Goal: Information Seeking & Learning: Find contact information

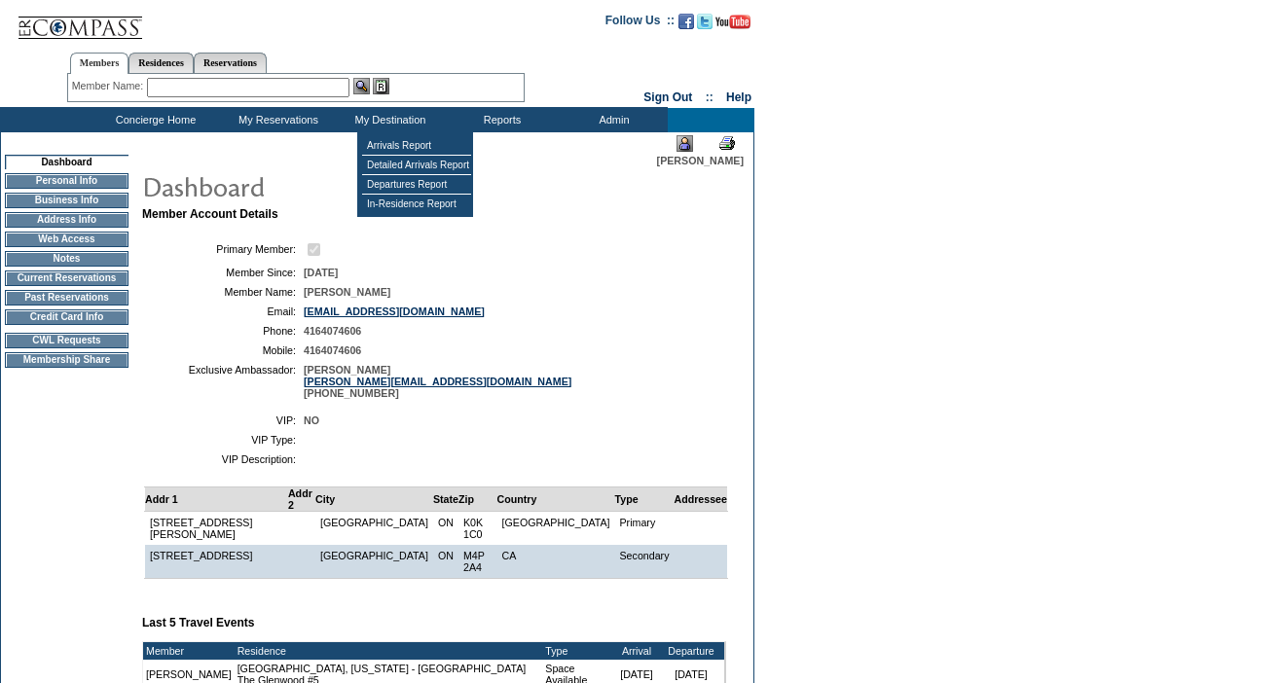
click at [444, 128] on td "Reports" at bounding box center [500, 120] width 112 height 24
click at [423, 145] on td "Arrivals Report" at bounding box center [416, 145] width 109 height 19
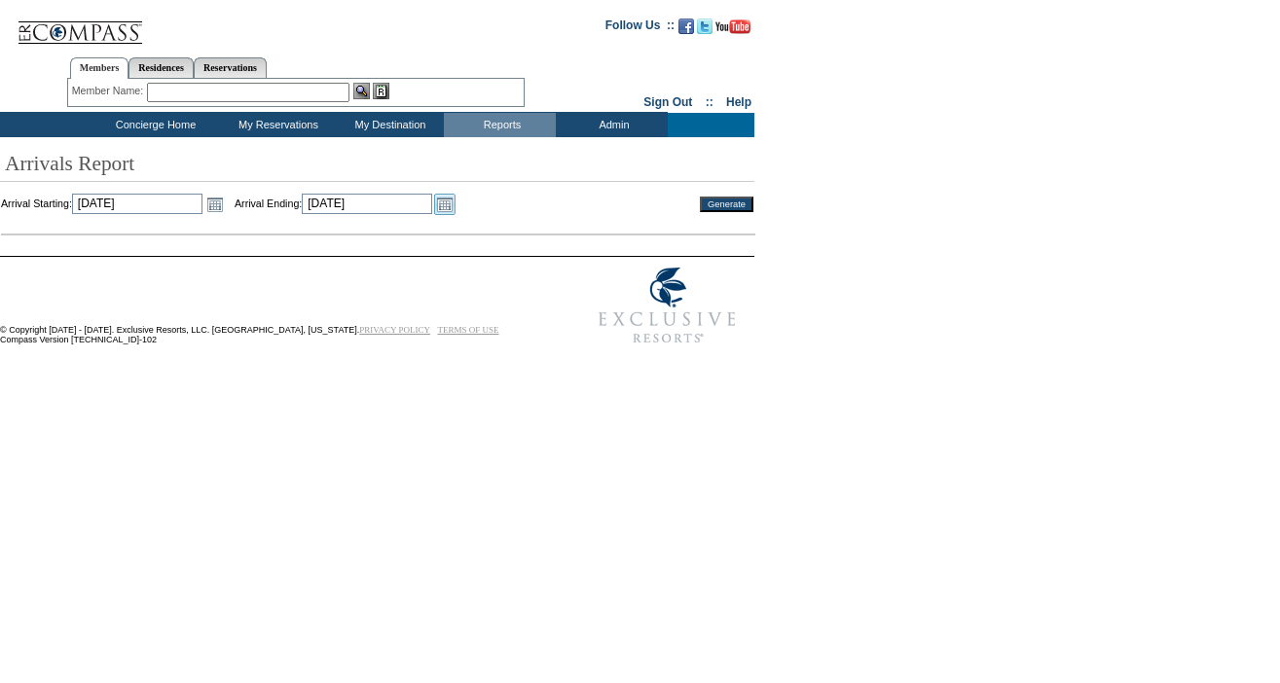
click at [456, 201] on link "Open the calendar popup." at bounding box center [444, 204] width 21 height 21
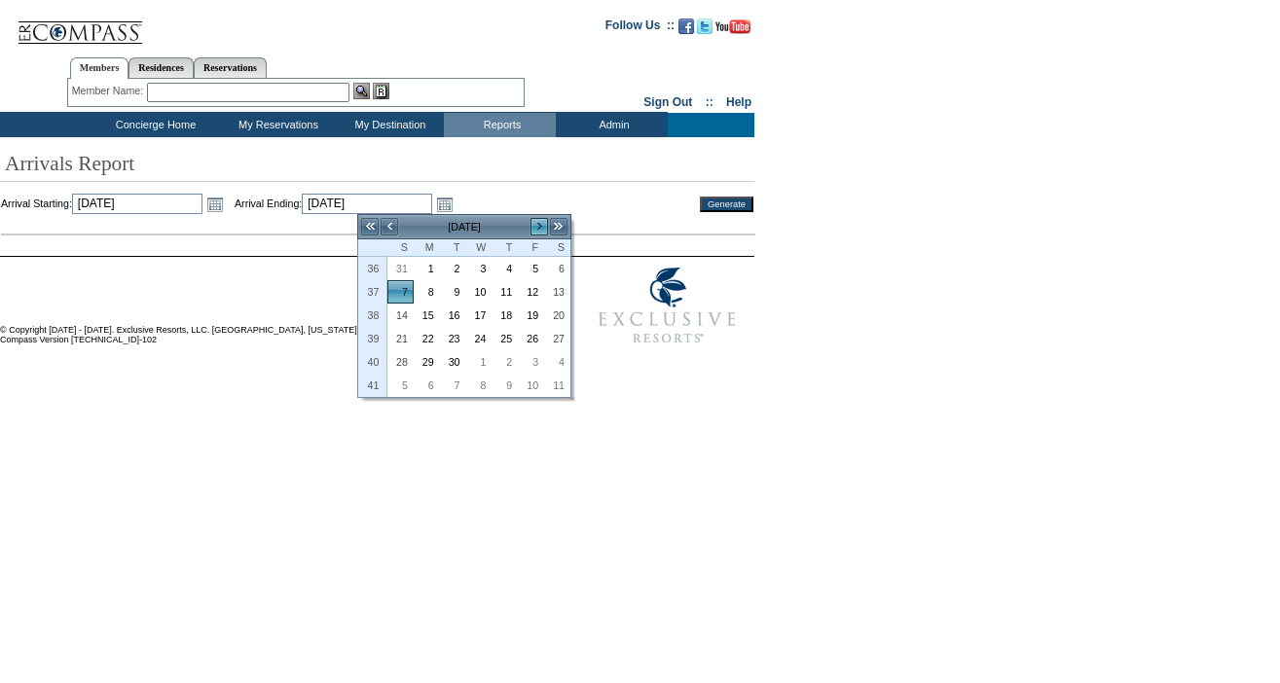
click at [544, 225] on link ">" at bounding box center [539, 226] width 19 height 19
click at [534, 368] on link "28" at bounding box center [531, 361] width 24 height 21
type input "2025-11-28"
type input "11/28/2025"
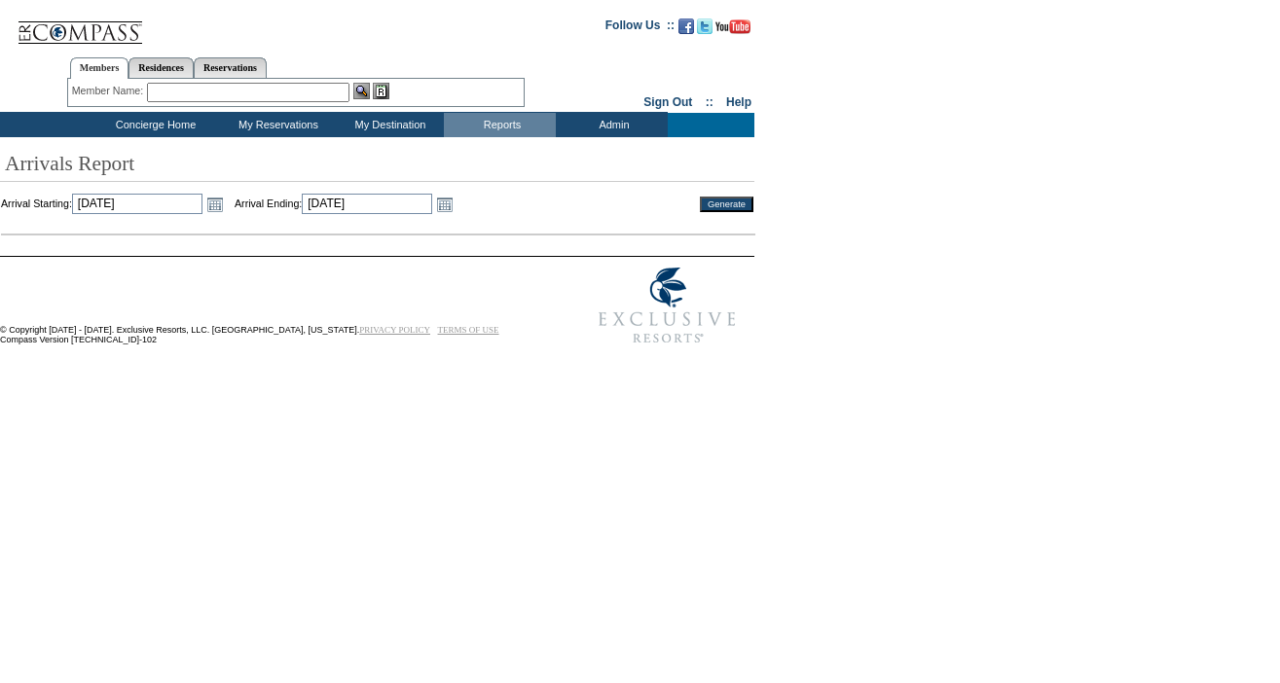
click at [740, 204] on input "Generate" at bounding box center [727, 205] width 54 height 16
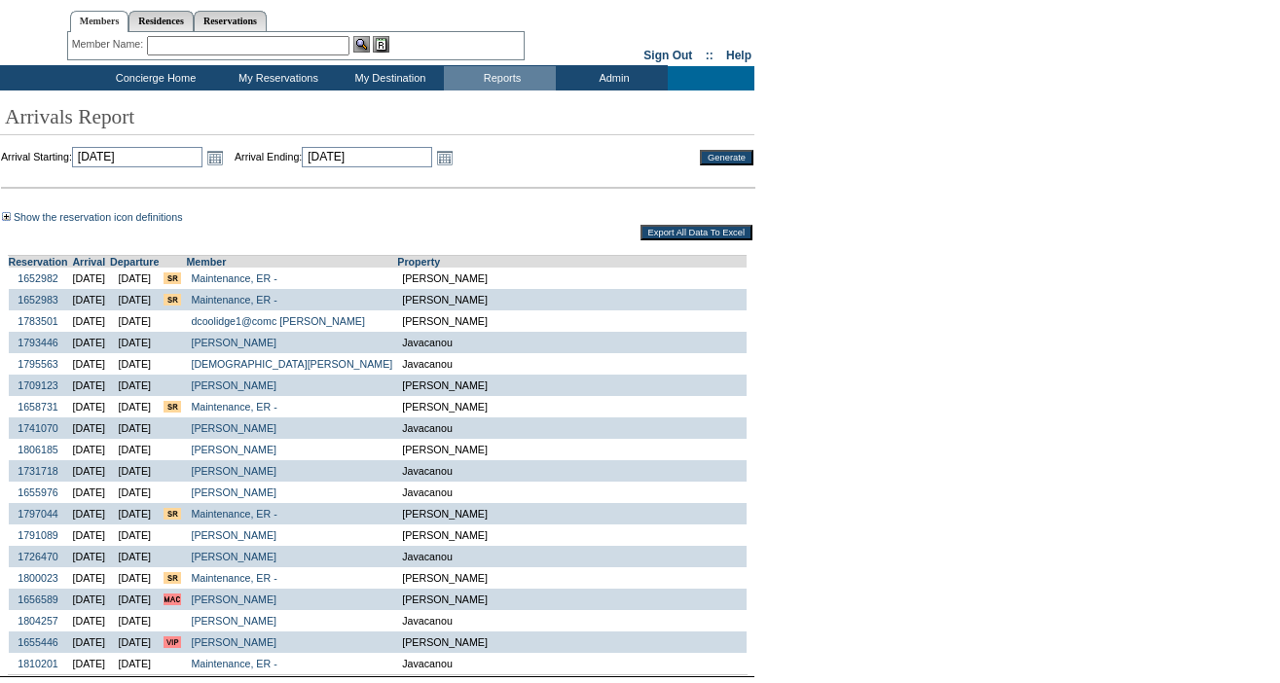
scroll to position [48, 0]
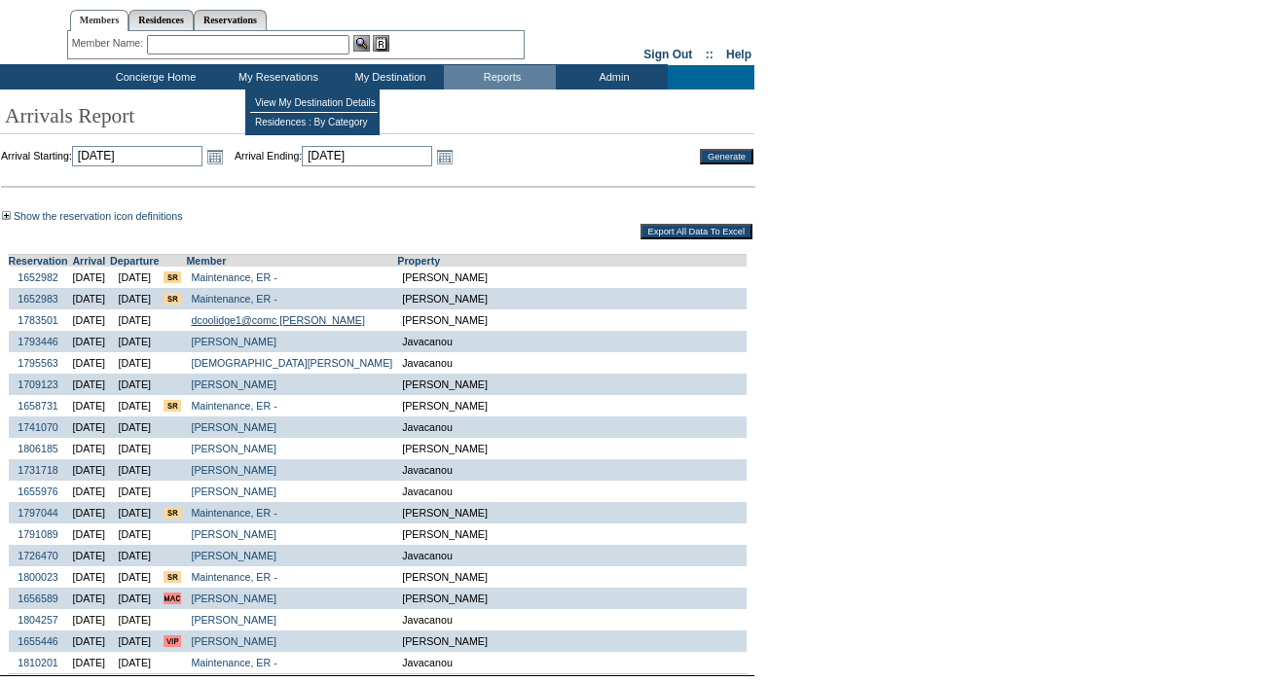
click at [357, 324] on link "dcoolidge1@comc [PERSON_NAME]" at bounding box center [277, 320] width 173 height 12
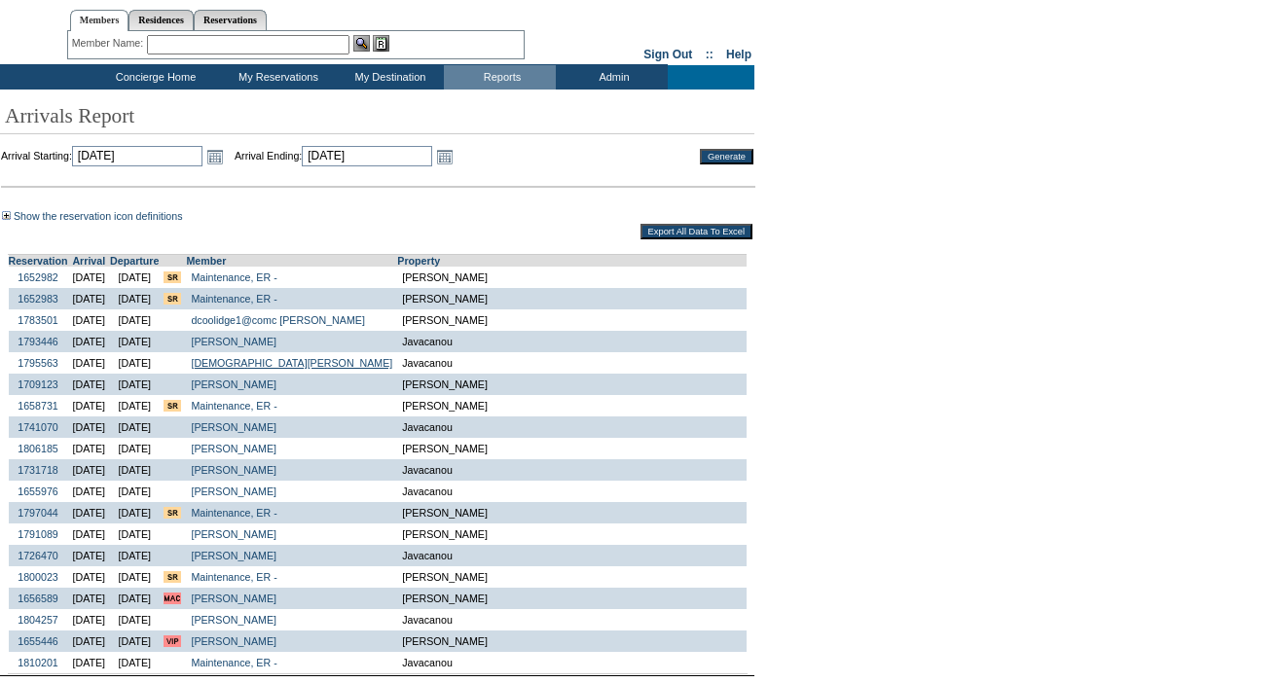
click at [298, 369] on link "Jain, Ami" at bounding box center [291, 363] width 201 height 12
click at [276, 390] on link "Egan, Michael J." at bounding box center [234, 385] width 86 height 12
click at [276, 421] on link "Pang, Stephen" at bounding box center [234, 427] width 86 height 12
click at [276, 336] on link "Bushkoff, Michael" at bounding box center [234, 342] width 86 height 12
click at [344, 545] on td "Lazzara, Jennifer" at bounding box center [291, 555] width 211 height 21
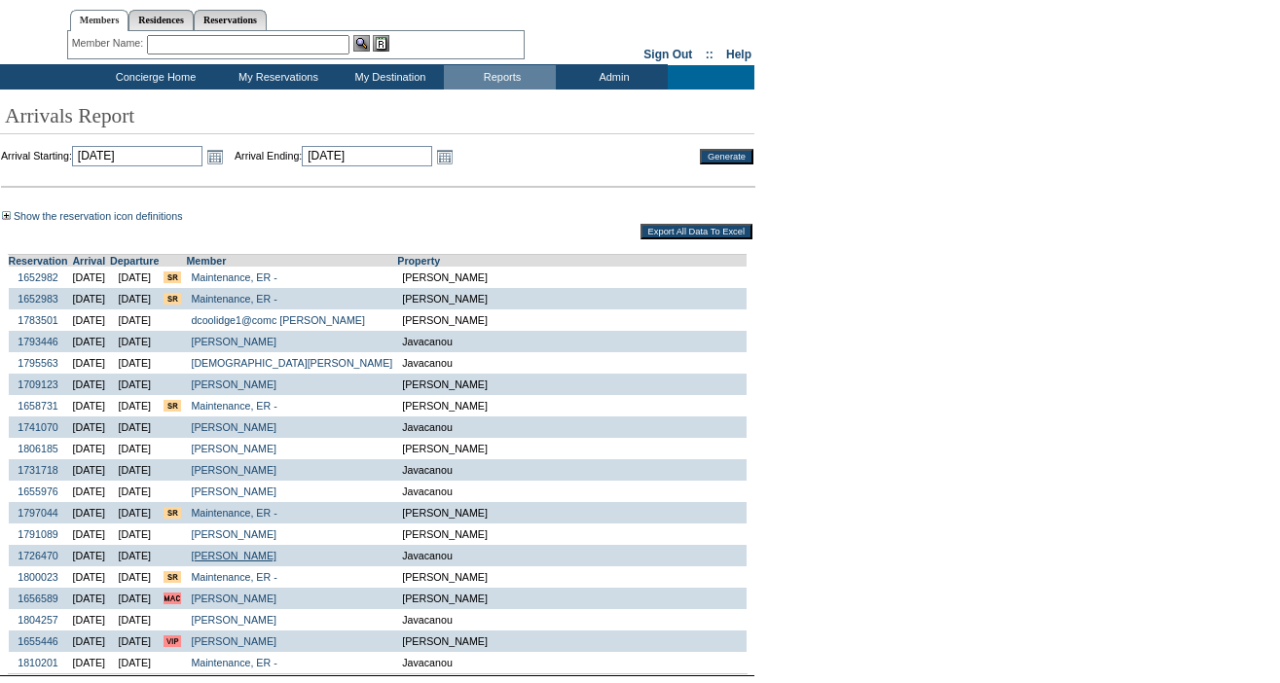
click at [276, 550] on link "Lazzara, Jennifer" at bounding box center [234, 556] width 86 height 12
click at [276, 529] on link "MacLean, Malcolm" at bounding box center [234, 535] width 86 height 12
click at [276, 550] on link "Lazzara, Jennifer" at bounding box center [234, 556] width 86 height 12
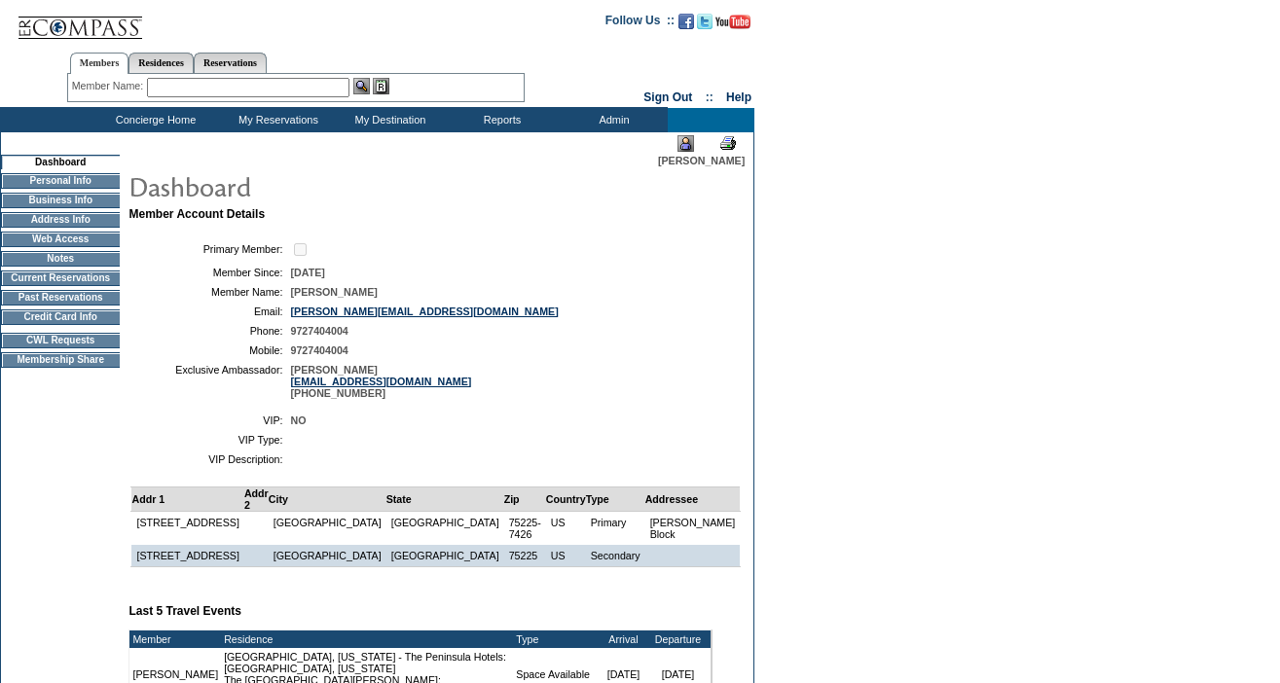
scroll to position [13, 0]
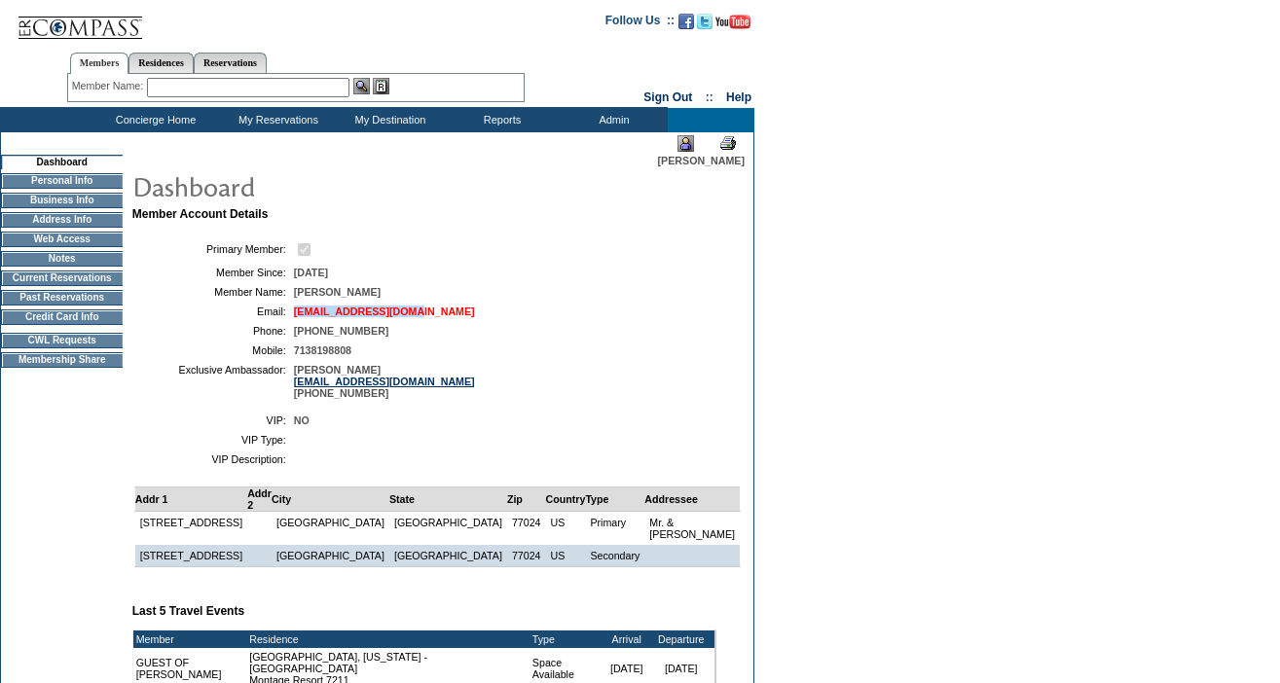
drag, startPoint x: 443, startPoint y: 314, endPoint x: 307, endPoint y: 311, distance: 136.3
click at [307, 311] on td "[EMAIL_ADDRESS][DOMAIN_NAME]" at bounding box center [501, 312] width 415 height 12
copy link "[EMAIL_ADDRESS][DOMAIN_NAME]"
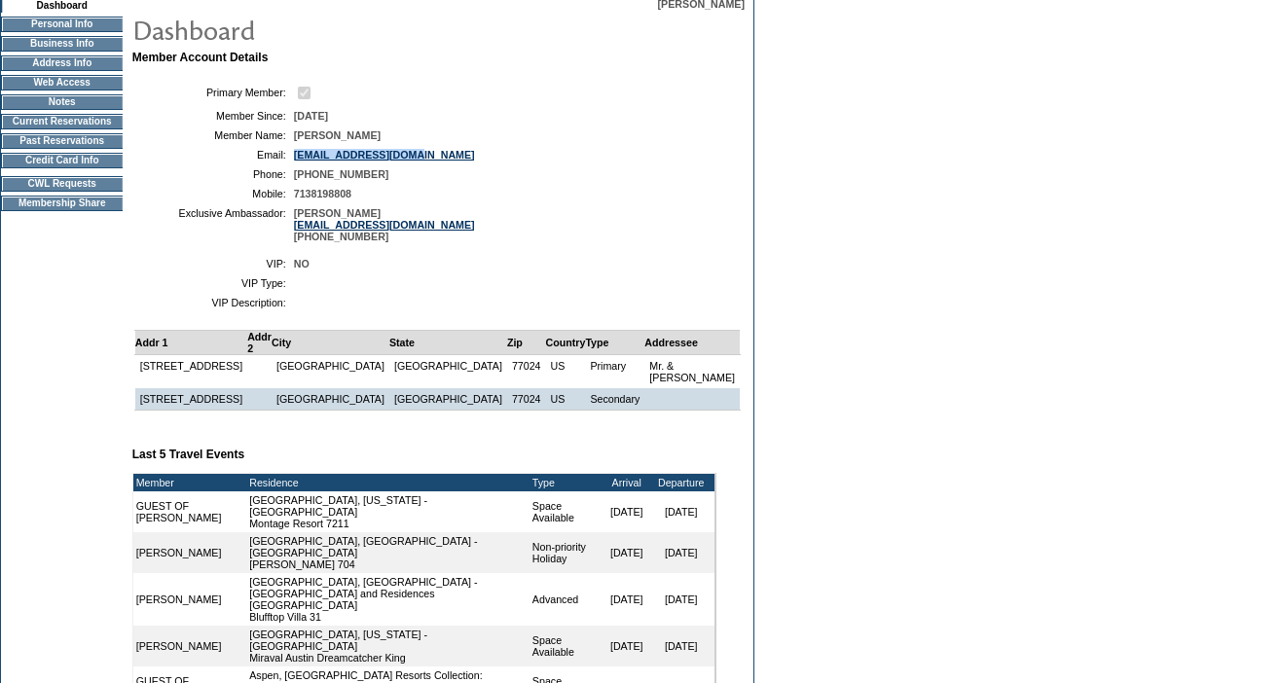
scroll to position [147, 0]
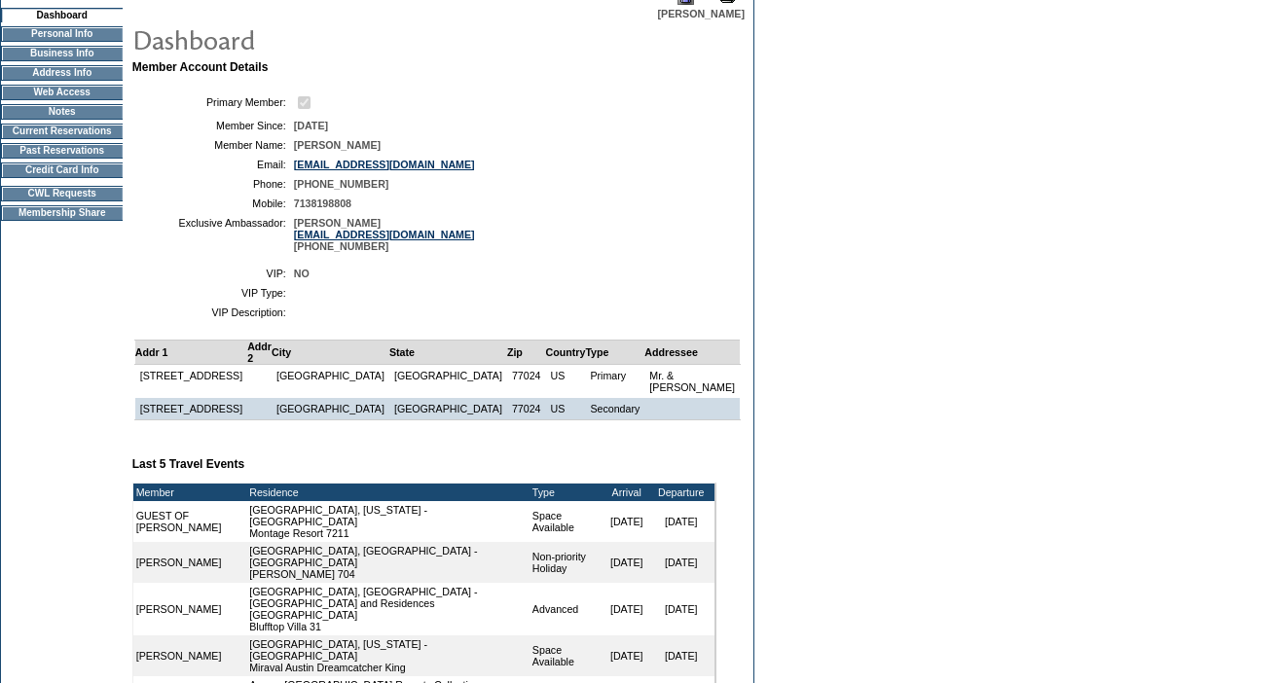
click at [554, 279] on td "NO" at bounding box center [501, 274] width 415 height 12
drag, startPoint x: 399, startPoint y: 185, endPoint x: 306, endPoint y: 192, distance: 93.7
click at [306, 190] on td "(713) 819-8808" at bounding box center [501, 184] width 415 height 12
copy span "(713) 819-8808"
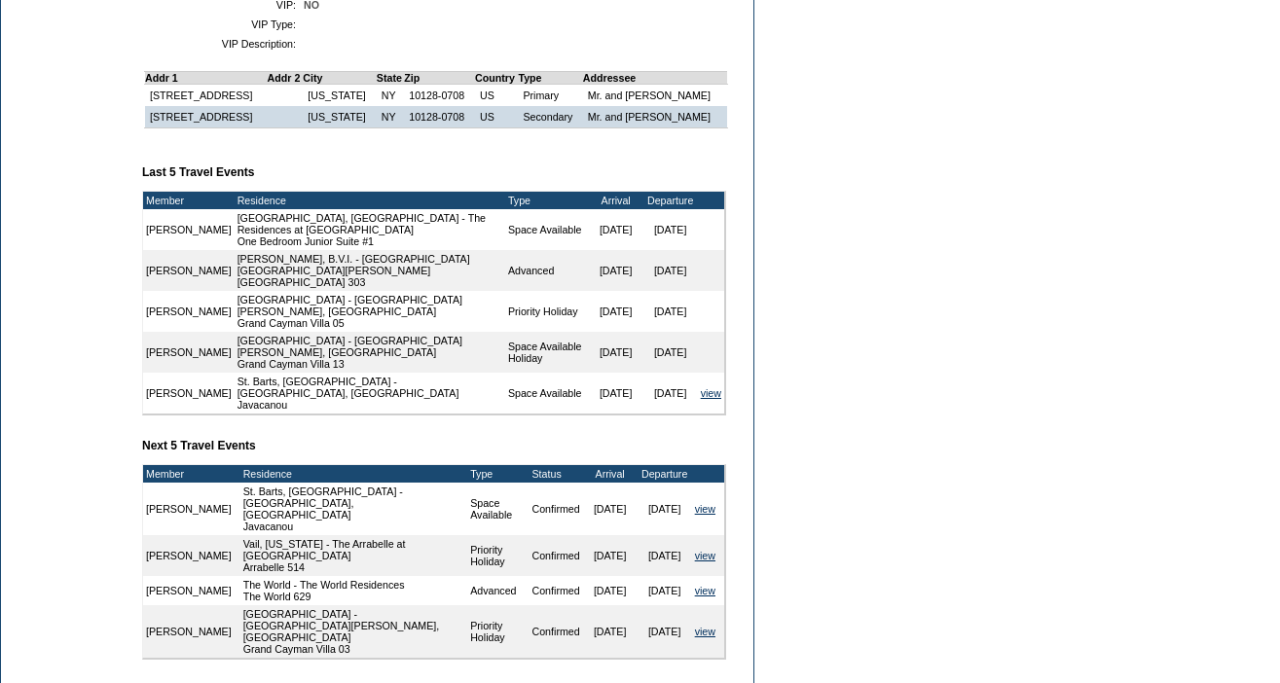
scroll to position [418, 0]
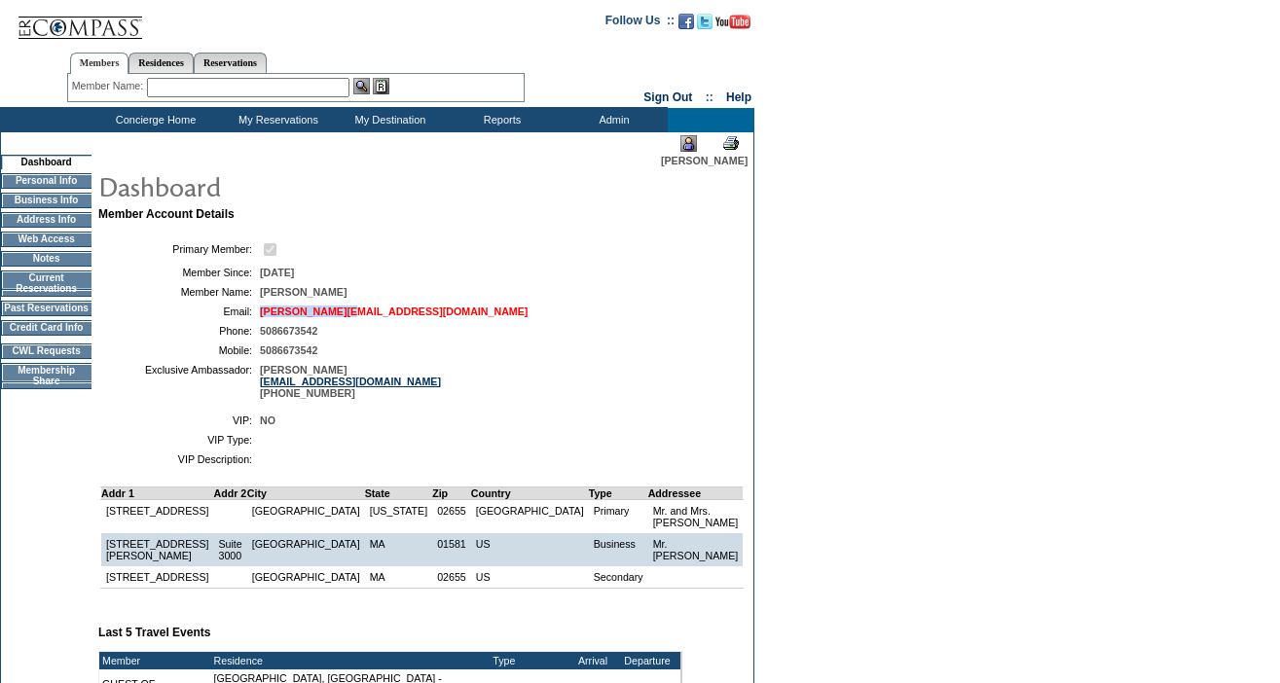
drag, startPoint x: 415, startPoint y: 315, endPoint x: 307, endPoint y: 314, distance: 108.1
click at [307, 314] on td "[PERSON_NAME][EMAIL_ADDRESS][DOMAIN_NAME]" at bounding box center [467, 312] width 415 height 12
copy link "[PERSON_NAME][EMAIL_ADDRESS][DOMAIN_NAME]"
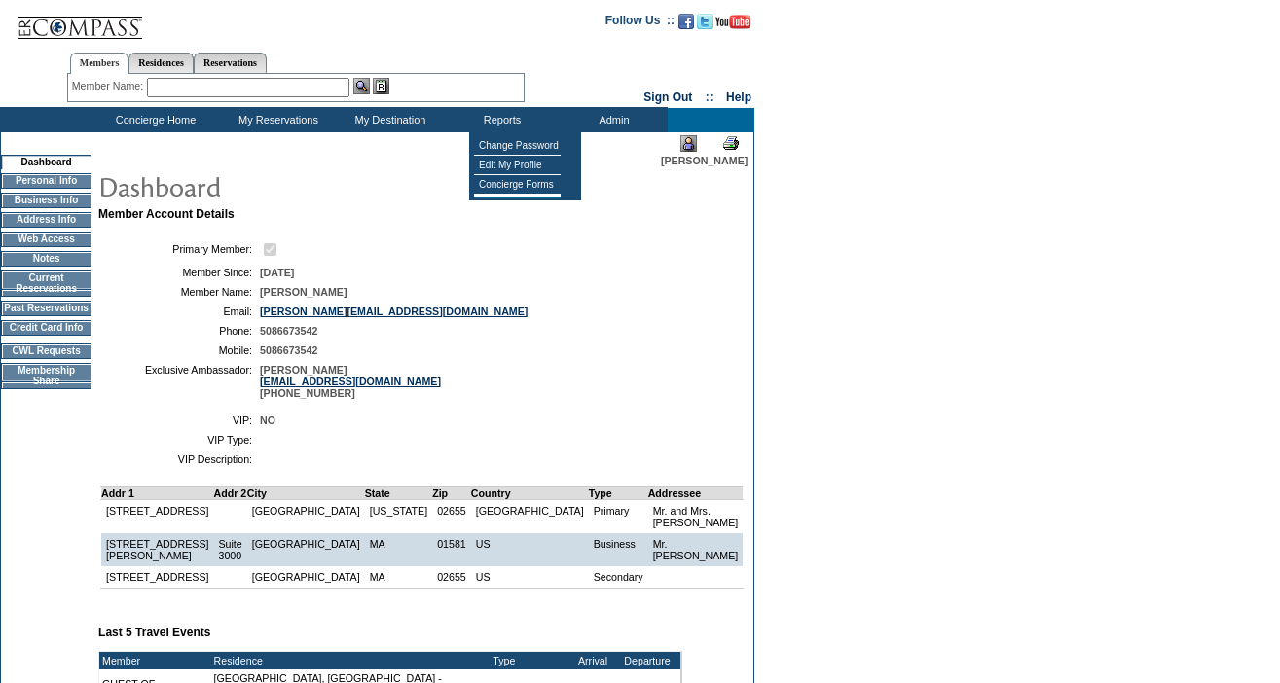
click at [458, 331] on td "5086673542" at bounding box center [467, 331] width 415 height 12
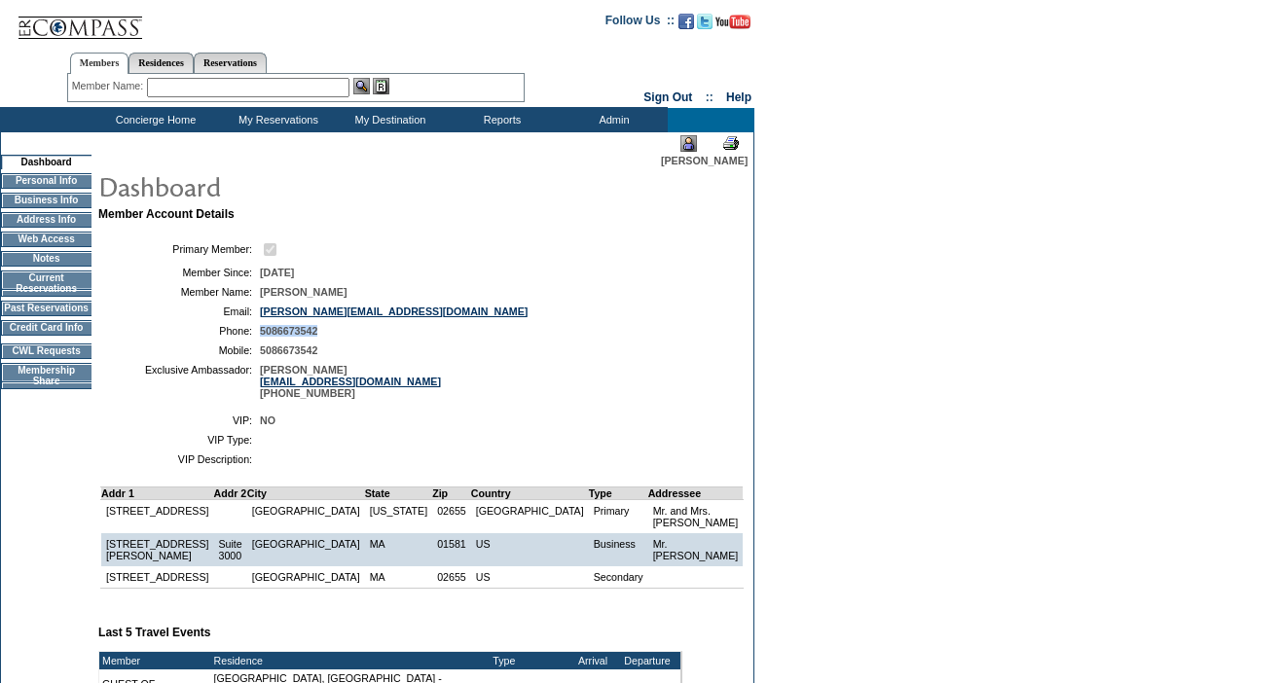
drag, startPoint x: 379, startPoint y: 336, endPoint x: 305, endPoint y: 335, distance: 74.0
click at [305, 335] on td "5086673542" at bounding box center [467, 331] width 415 height 12
copy span "5086673542"
click at [544, 315] on td "mikee@cmllc.com" at bounding box center [467, 312] width 415 height 12
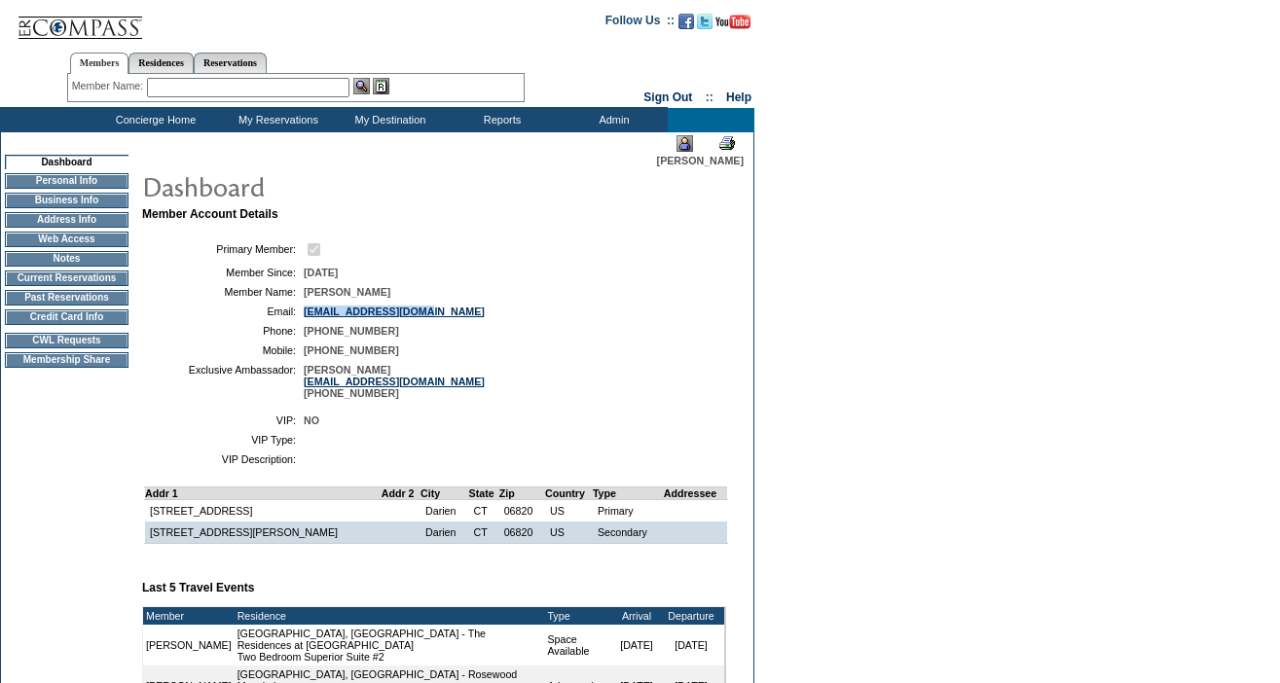
drag, startPoint x: 468, startPoint y: 318, endPoint x: 326, endPoint y: 307, distance: 142.6
click at [326, 307] on table "Primary Member: Member Since: [DATE] Member Name: [PERSON_NAME] Email: [EMAIL_A…" at bounding box center [434, 320] width 584 height 174
copy link "[EMAIL_ADDRESS][DOMAIN_NAME]"
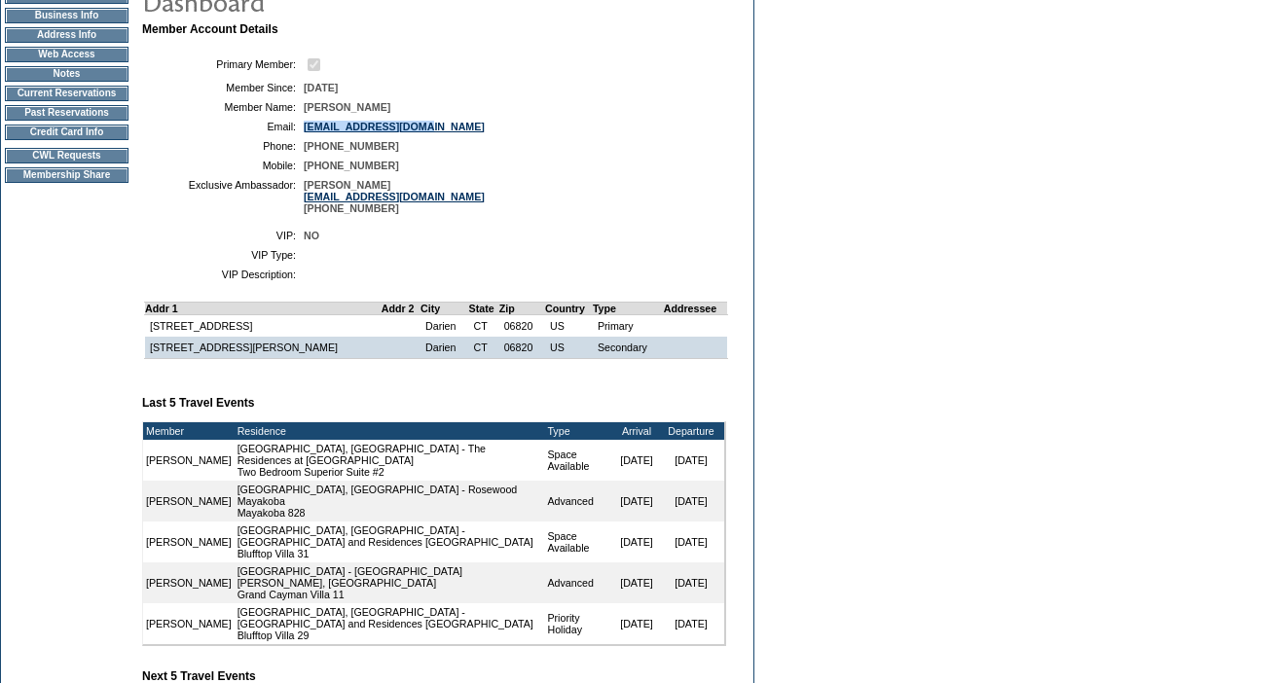
scroll to position [97, 0]
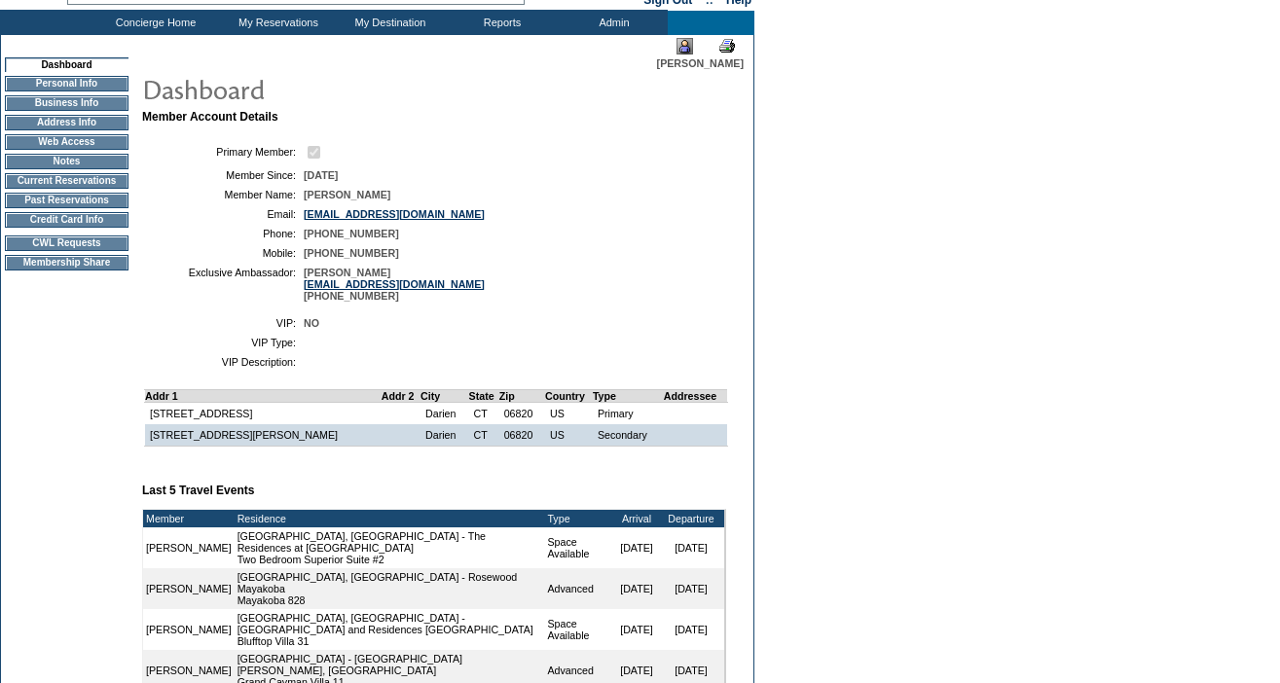
click at [435, 250] on table "Primary Member: Member Since: [DATE] Member Name: [PERSON_NAME] Email: [EMAIL_A…" at bounding box center [434, 222] width 584 height 174
drag, startPoint x: 406, startPoint y: 238, endPoint x: 306, endPoint y: 238, distance: 100.3
click at [306, 238] on td "(610) 306-4269" at bounding box center [511, 234] width 415 height 12
copy span "(610) 306-4269"
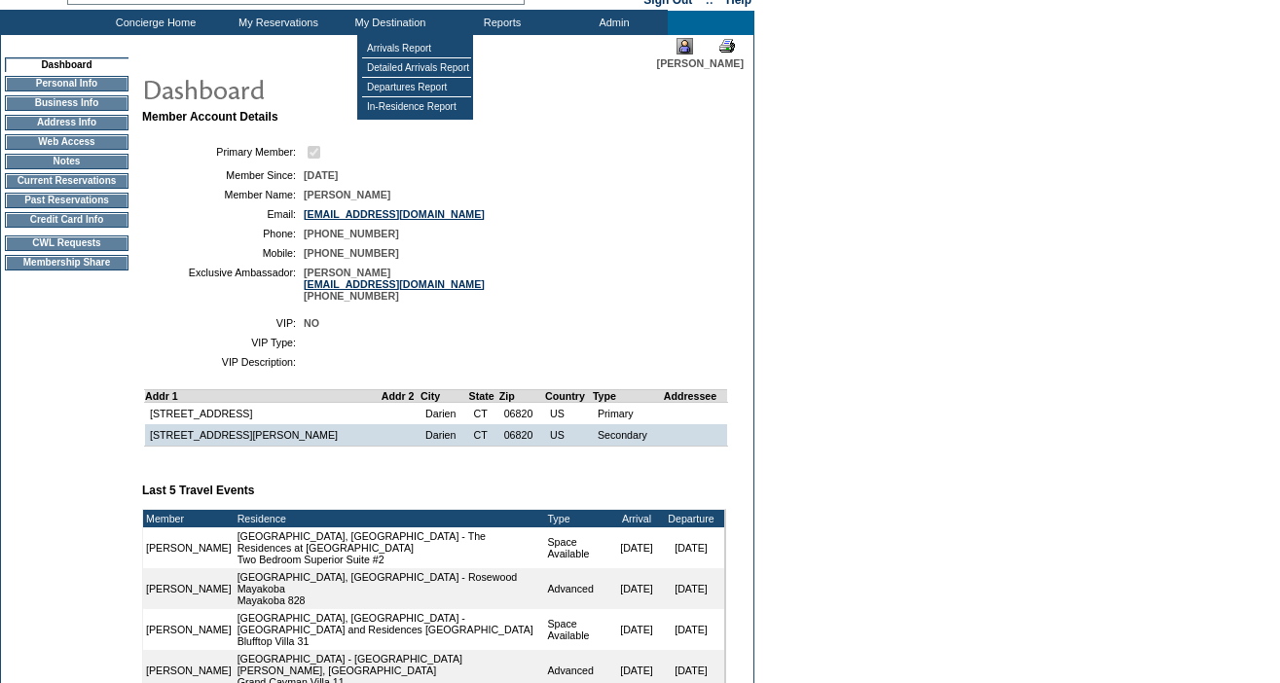
click at [385, 348] on td at bounding box center [511, 343] width 415 height 12
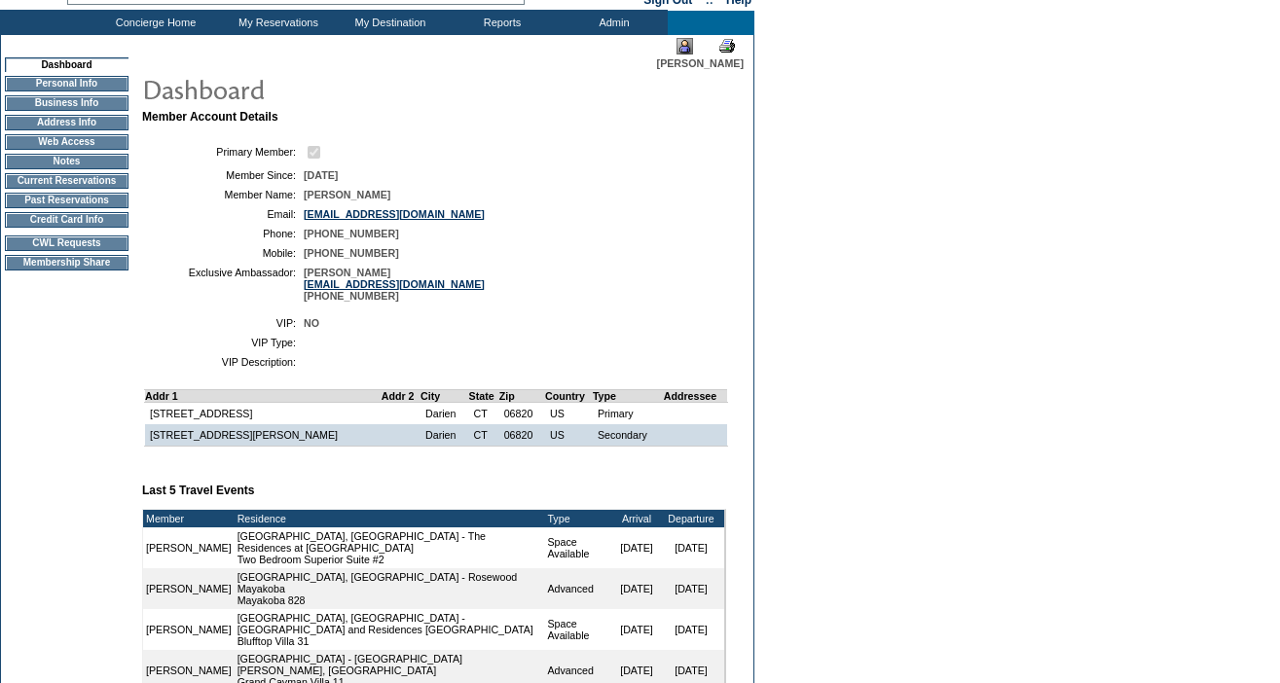
scroll to position [98, 0]
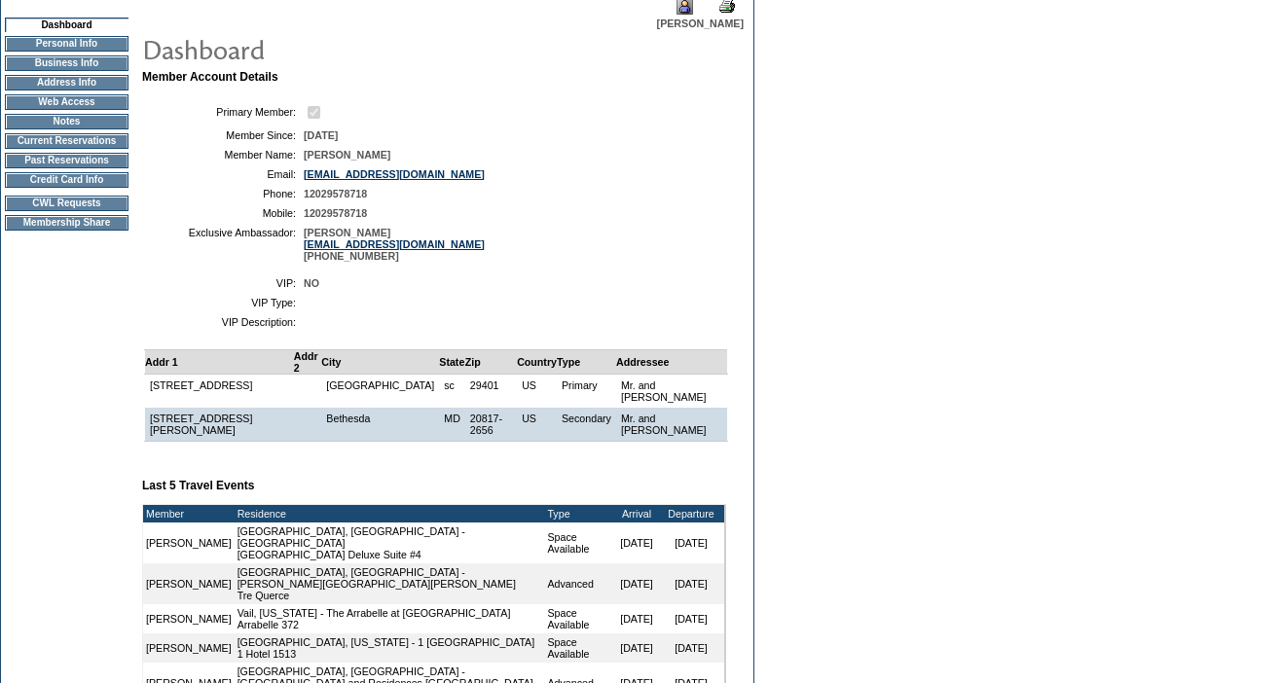
scroll to position [126, 0]
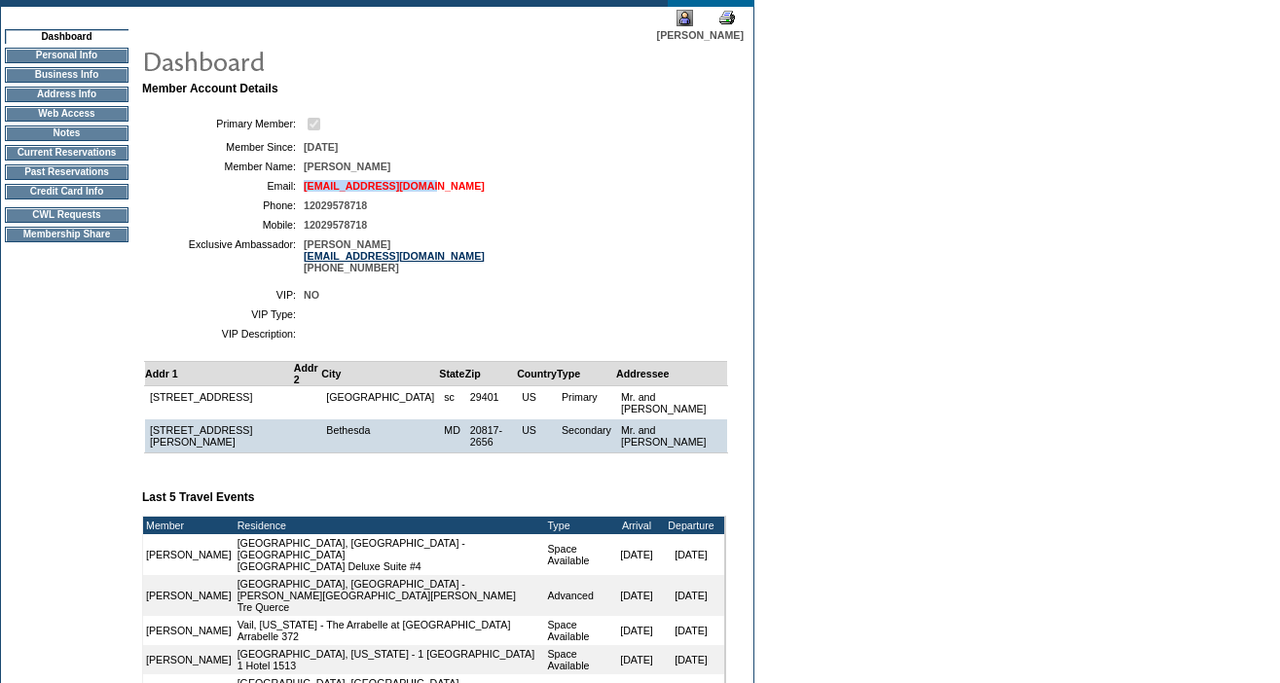
drag, startPoint x: 459, startPoint y: 189, endPoint x: 309, endPoint y: 188, distance: 150.9
click at [309, 188] on td "mbushkoff@comcast.net" at bounding box center [511, 186] width 415 height 12
copy link "mbushkoff@comcast.net"
drag, startPoint x: 394, startPoint y: 208, endPoint x: 303, endPoint y: 208, distance: 91.5
click at [303, 208] on table "Primary Member: Member Since: 8/31/2010 Member Name: Michael Bushkoff Email: mb…" at bounding box center [434, 194] width 584 height 174
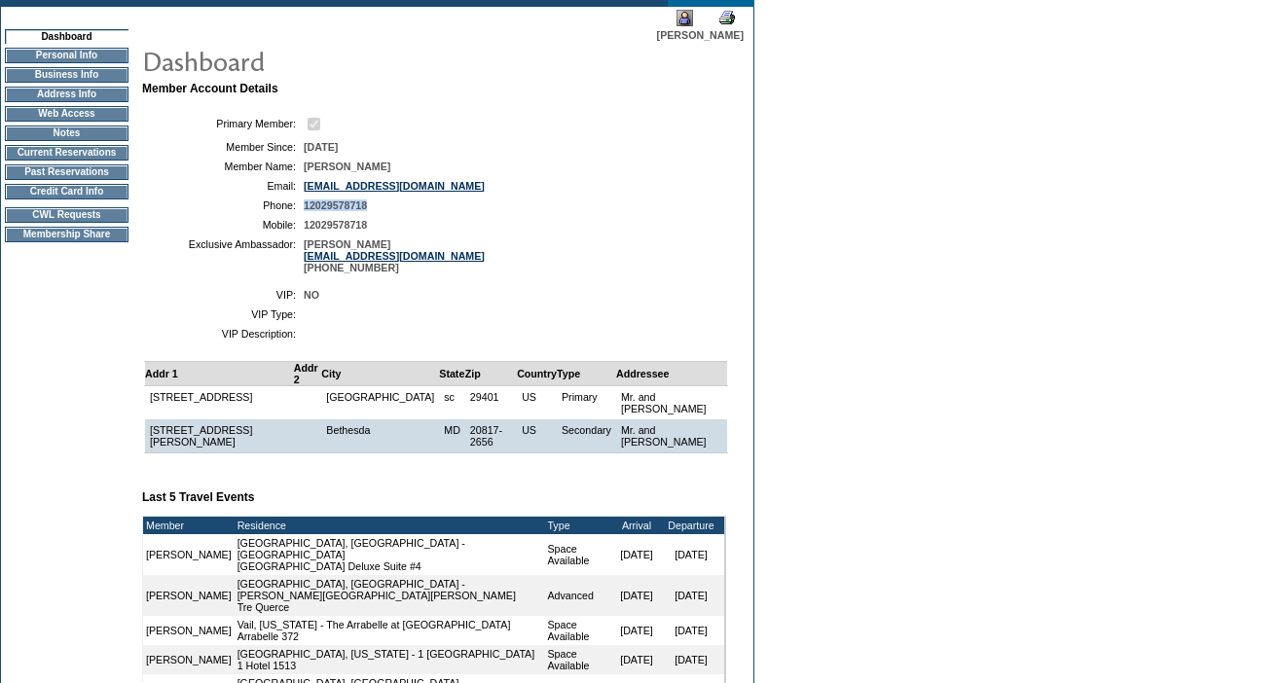
copy span "12029578718"
click at [577, 222] on table "Primary Member: Member Since: 8/31/2010 Member Name: Michael Bushkoff Email: mb…" at bounding box center [434, 194] width 584 height 174
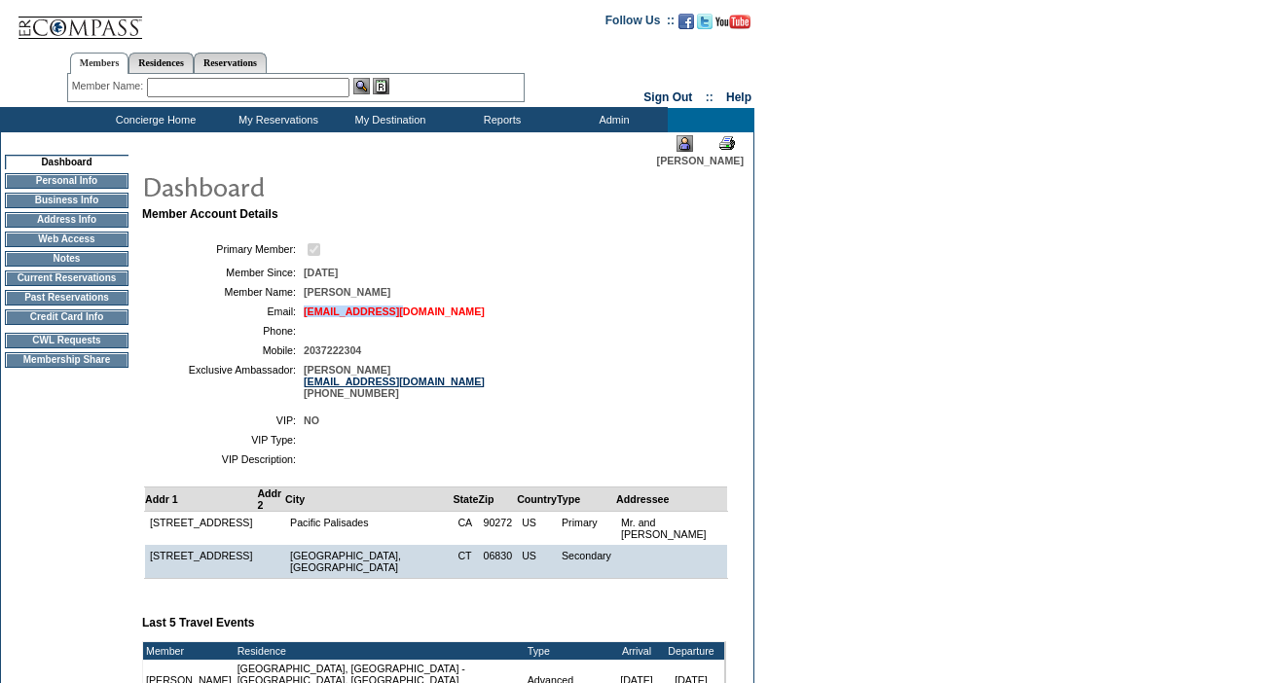
drag, startPoint x: 448, startPoint y: 314, endPoint x: 309, endPoint y: 312, distance: 139.2
click at [309, 312] on td "mfm@duartcap.com" at bounding box center [511, 312] width 415 height 12
copy link "mfm@duartcap.com"
click at [495, 331] on td at bounding box center [511, 331] width 415 height 12
drag, startPoint x: 385, startPoint y: 356, endPoint x: 306, endPoint y: 356, distance: 79.8
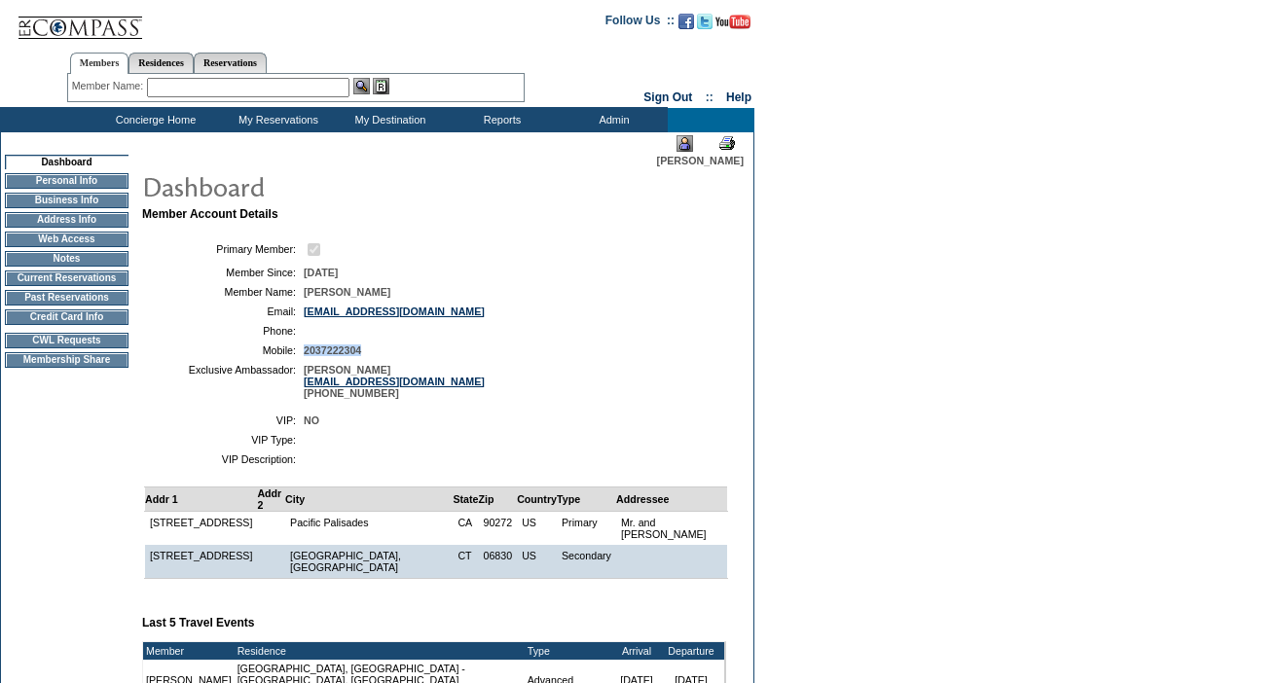
click at [306, 356] on td "2037222304" at bounding box center [511, 351] width 415 height 12
copy span "2037222304"
click at [436, 332] on td at bounding box center [511, 331] width 415 height 12
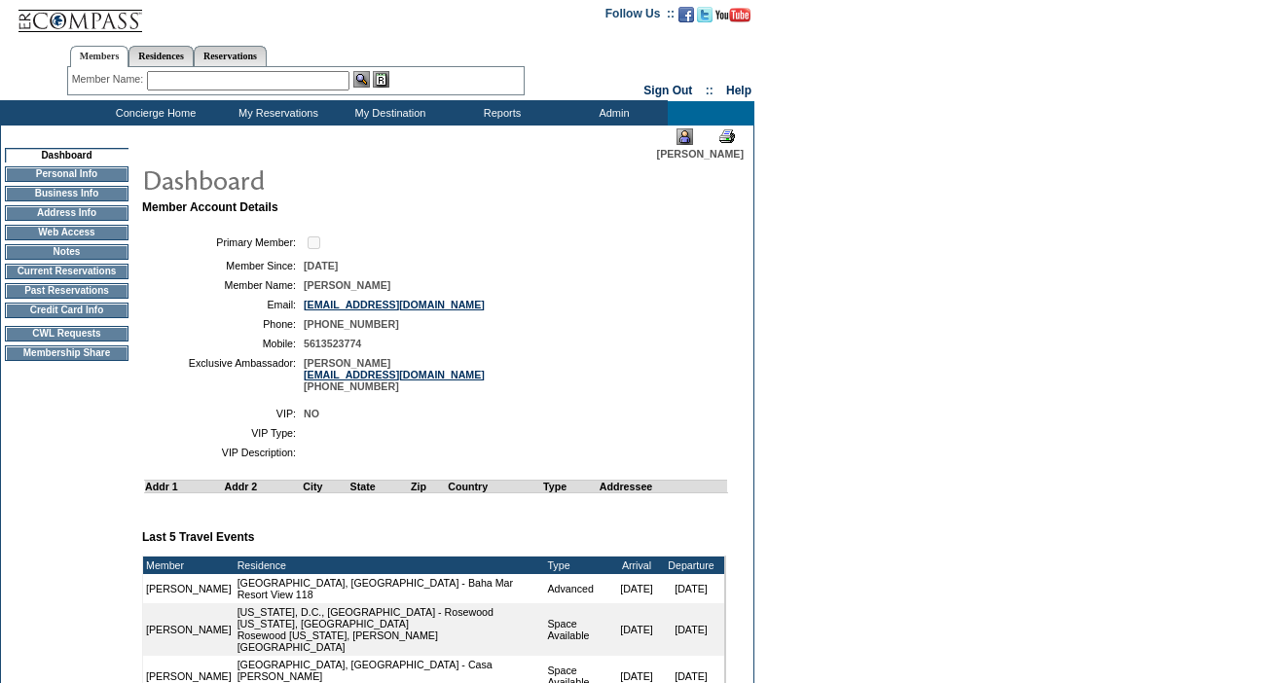
scroll to position [17, 0]
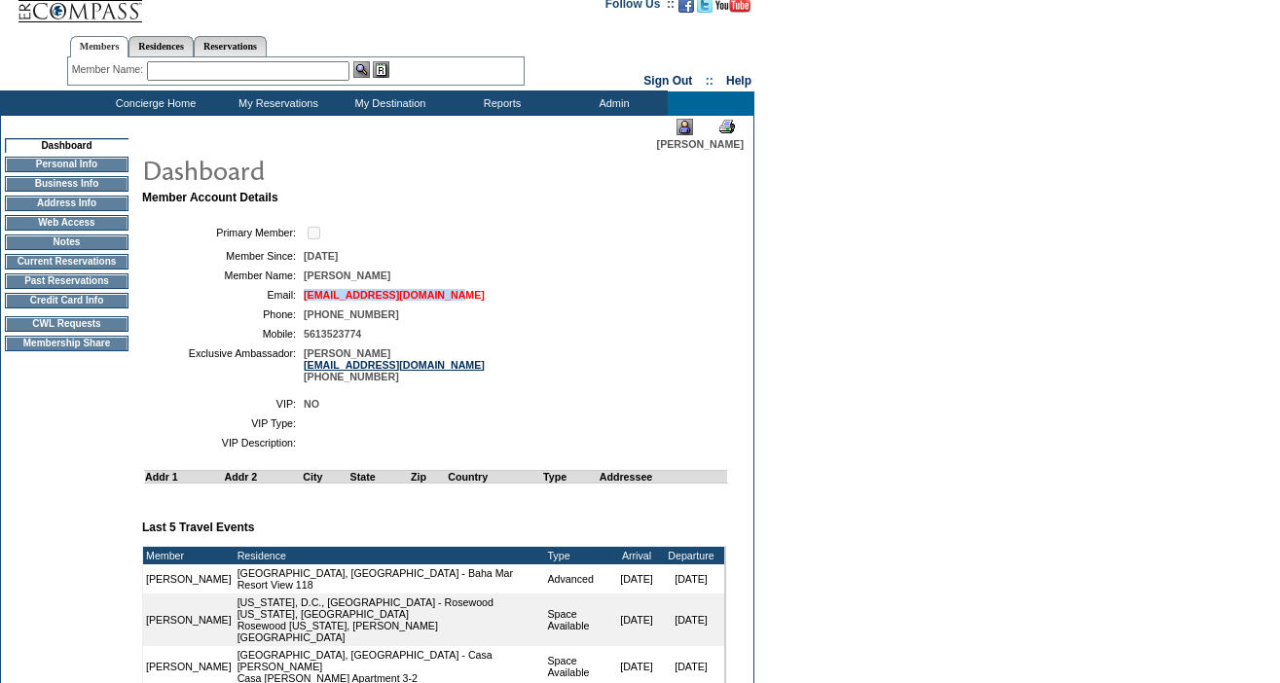
drag, startPoint x: 483, startPoint y: 306, endPoint x: 306, endPoint y: 305, distance: 177.2
click at [306, 305] on table "Primary Member: Member Since: [DATE] Member Name: [PERSON_NAME] Email: [PERSON_…" at bounding box center [434, 303] width 584 height 174
copy link "[EMAIL_ADDRESS][DOMAIN_NAME]"
click at [513, 320] on td "[PHONE_NUMBER]" at bounding box center [511, 315] width 415 height 12
drag, startPoint x: 406, startPoint y: 316, endPoint x: 304, endPoint y: 317, distance: 102.2
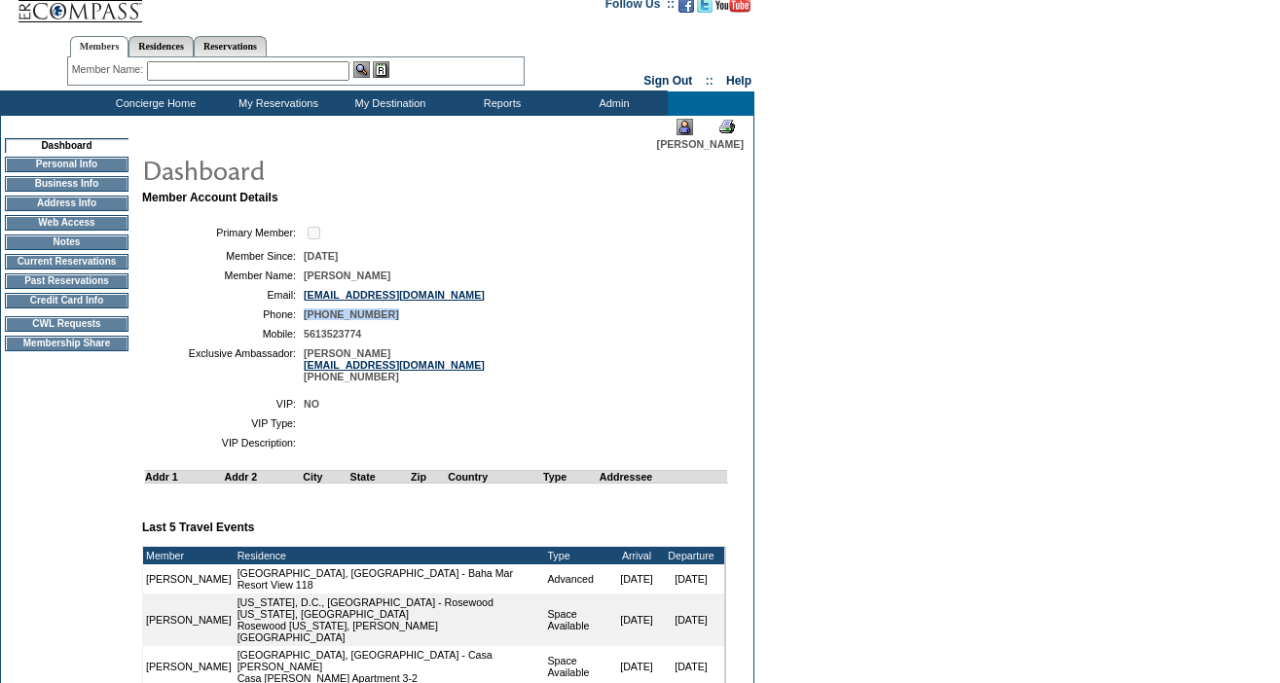
click at [304, 317] on td "[PHONE_NUMBER]" at bounding box center [511, 315] width 415 height 12
copy span "[PHONE_NUMBER]"
click at [446, 275] on td "[PERSON_NAME]" at bounding box center [511, 276] width 415 height 12
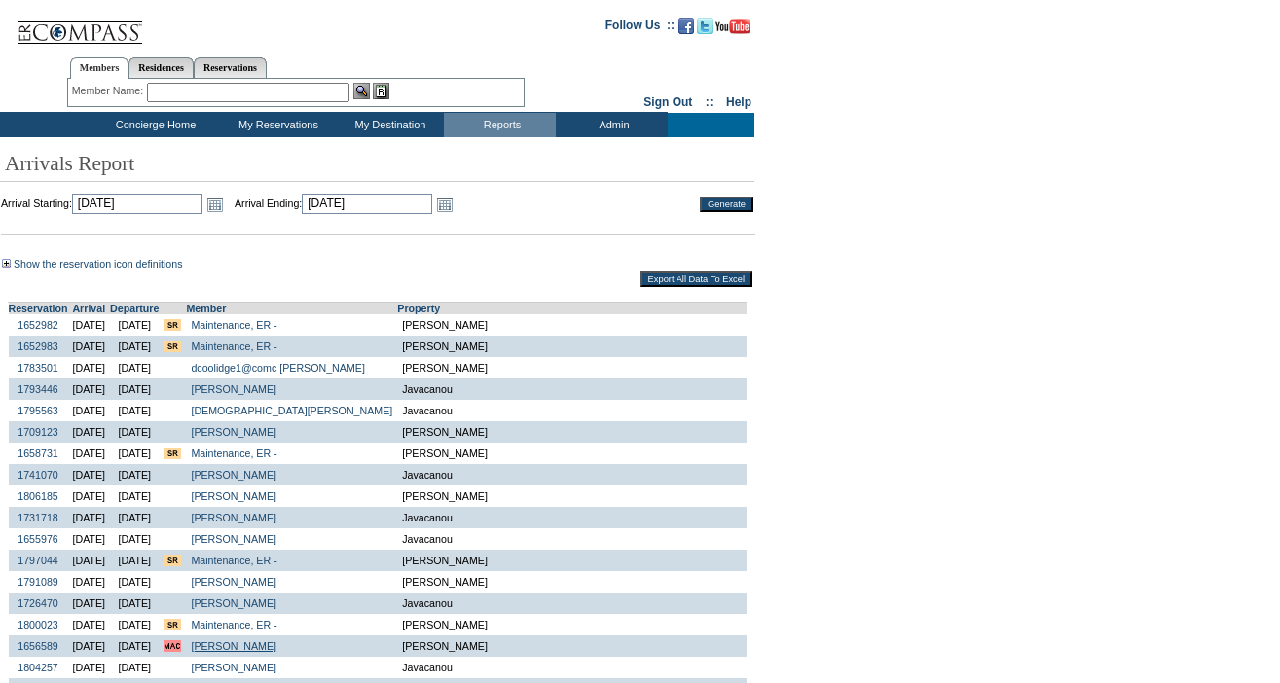
click at [276, 640] on link "Rusis, Cynthia" at bounding box center [234, 646] width 86 height 12
click at [456, 194] on link "Open the calendar popup." at bounding box center [444, 204] width 21 height 21
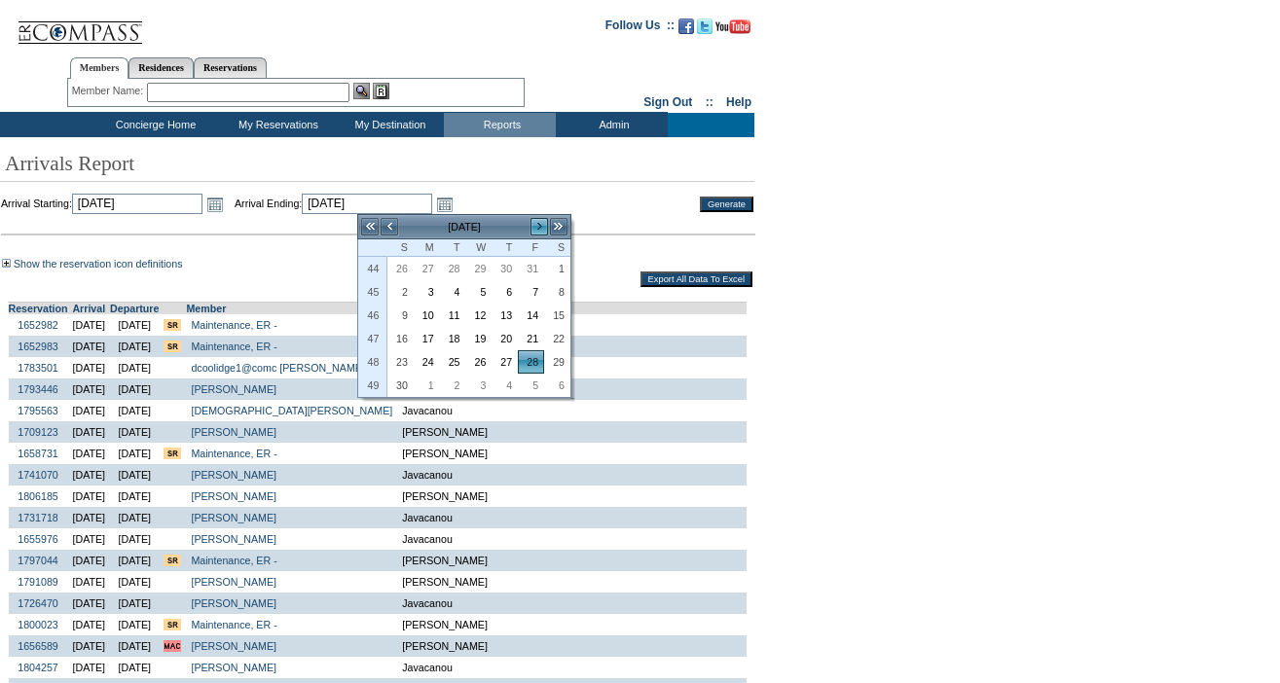
click at [543, 217] on link ">" at bounding box center [539, 226] width 19 height 19
click at [483, 351] on link "31" at bounding box center [479, 361] width 24 height 21
type input "2025-12-31"
type input "12/31/2025"
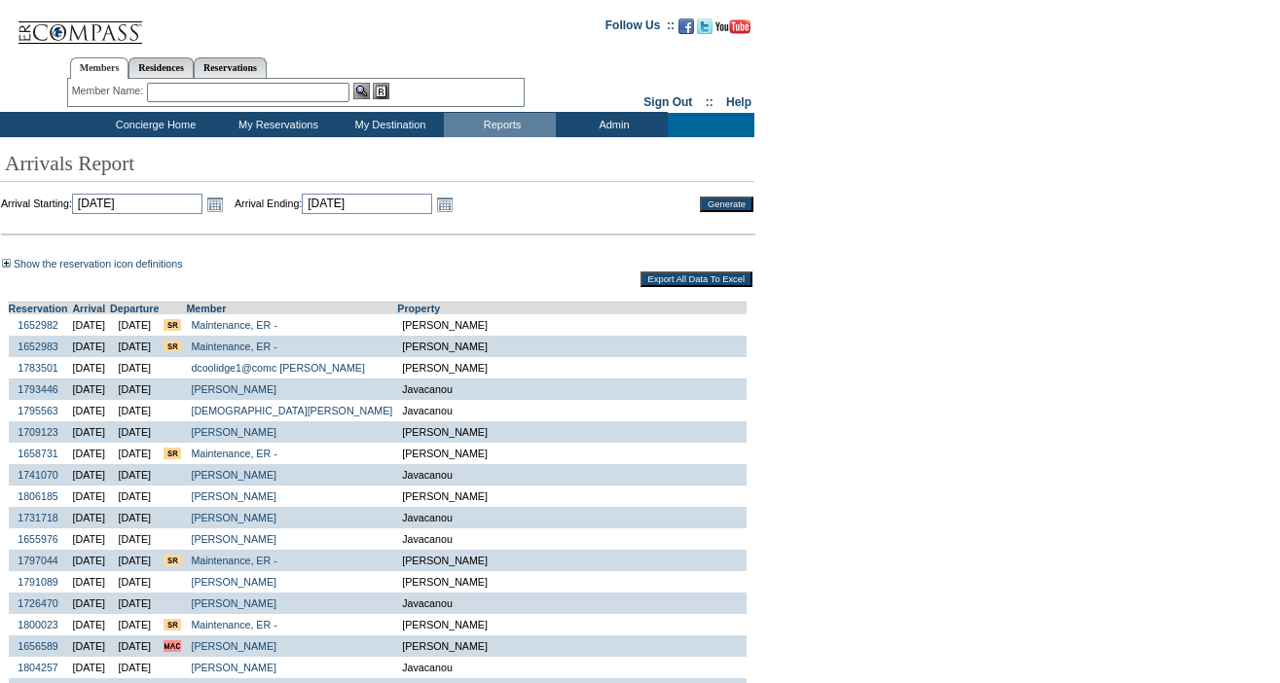
click at [731, 197] on input "Generate" at bounding box center [727, 205] width 54 height 16
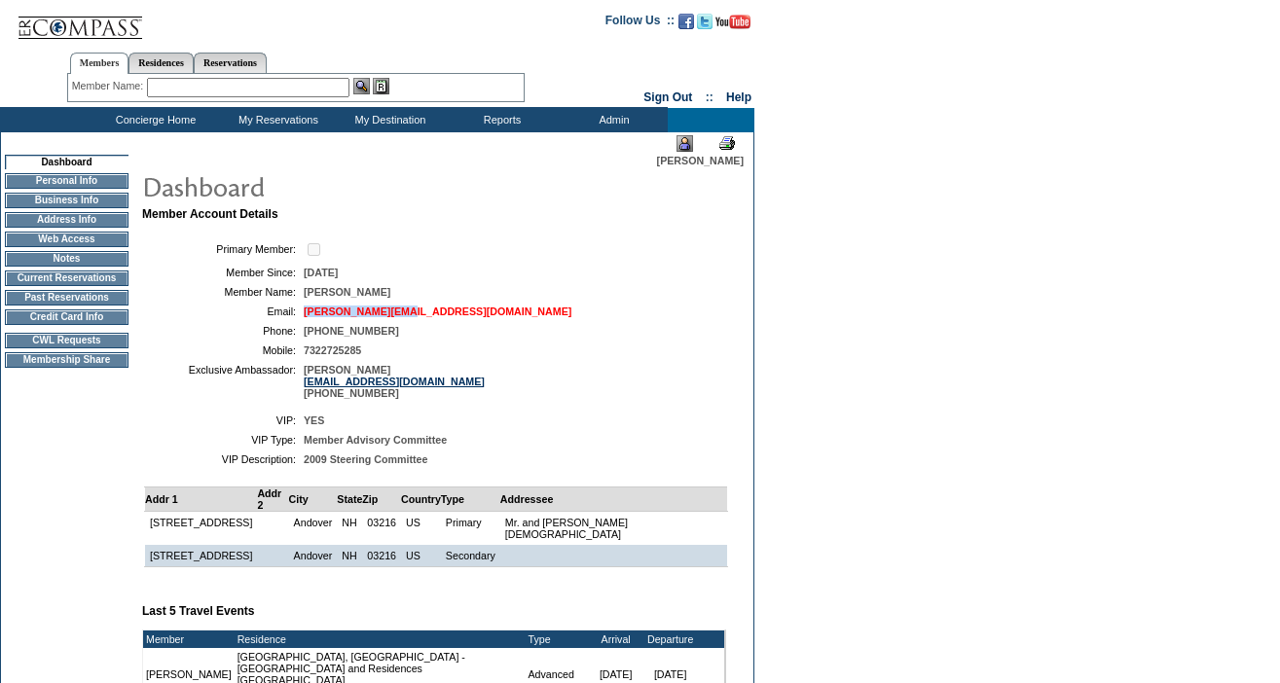
drag, startPoint x: 412, startPoint y: 313, endPoint x: 305, endPoint y: 317, distance: 107.1
click at [305, 317] on td "[PERSON_NAME][EMAIL_ADDRESS][DOMAIN_NAME]" at bounding box center [511, 312] width 415 height 12
copy link "[PERSON_NAME][EMAIL_ADDRESS][DOMAIN_NAME]"
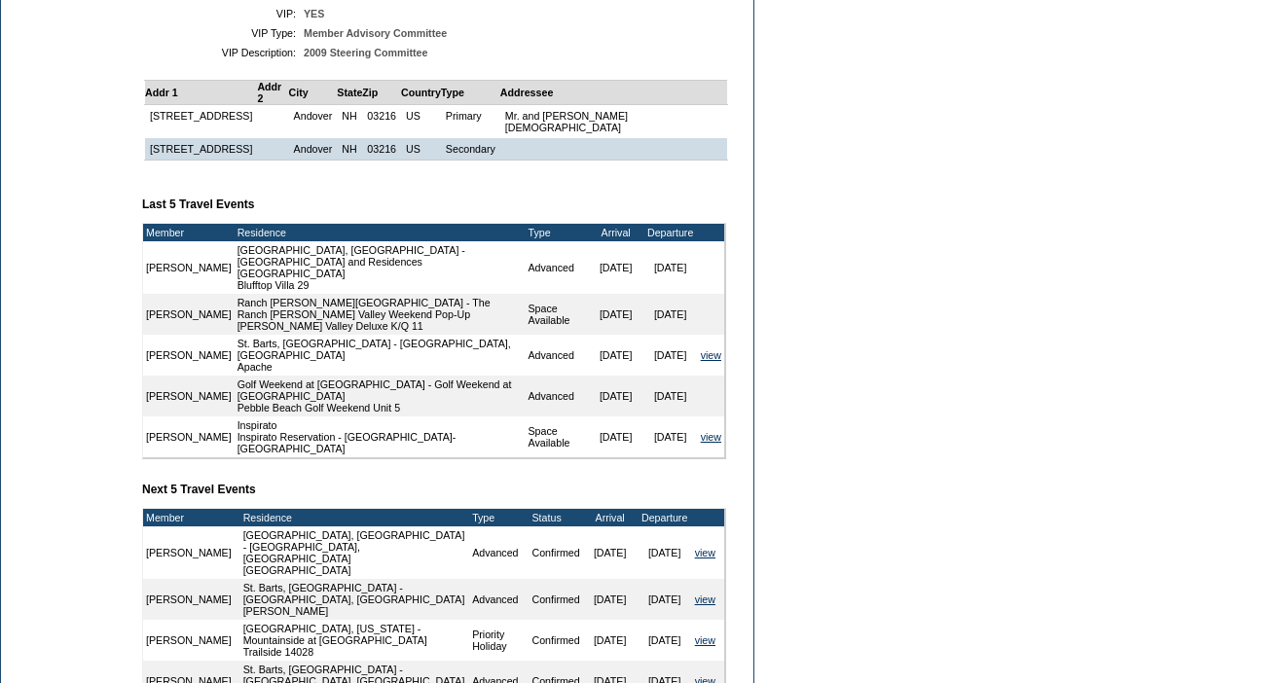
scroll to position [492, 0]
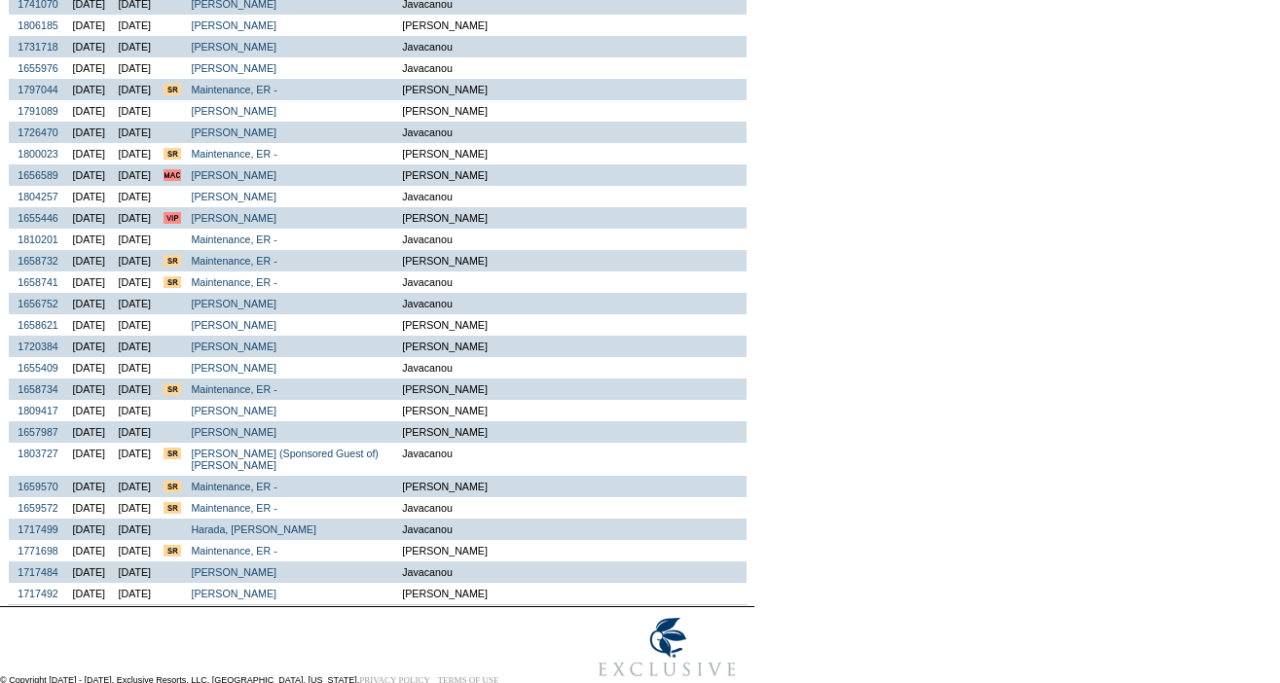
scroll to position [476, 0]
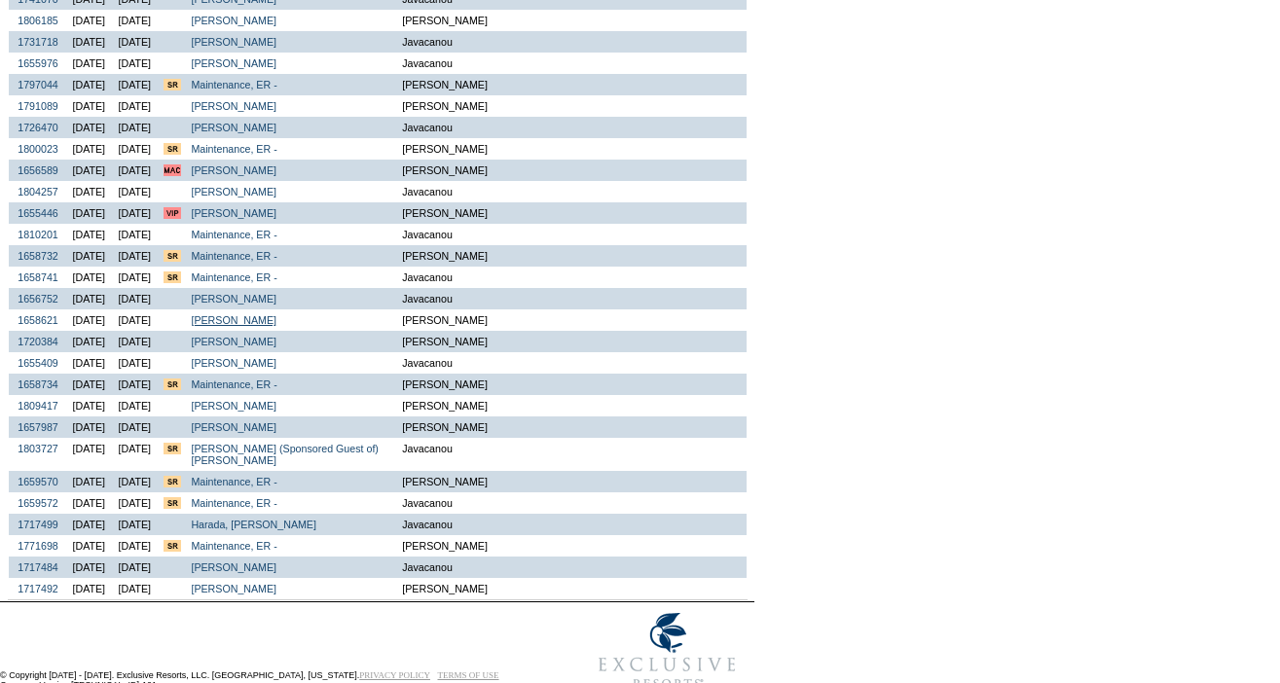
click at [276, 326] on link "[PERSON_NAME]" at bounding box center [234, 320] width 86 height 12
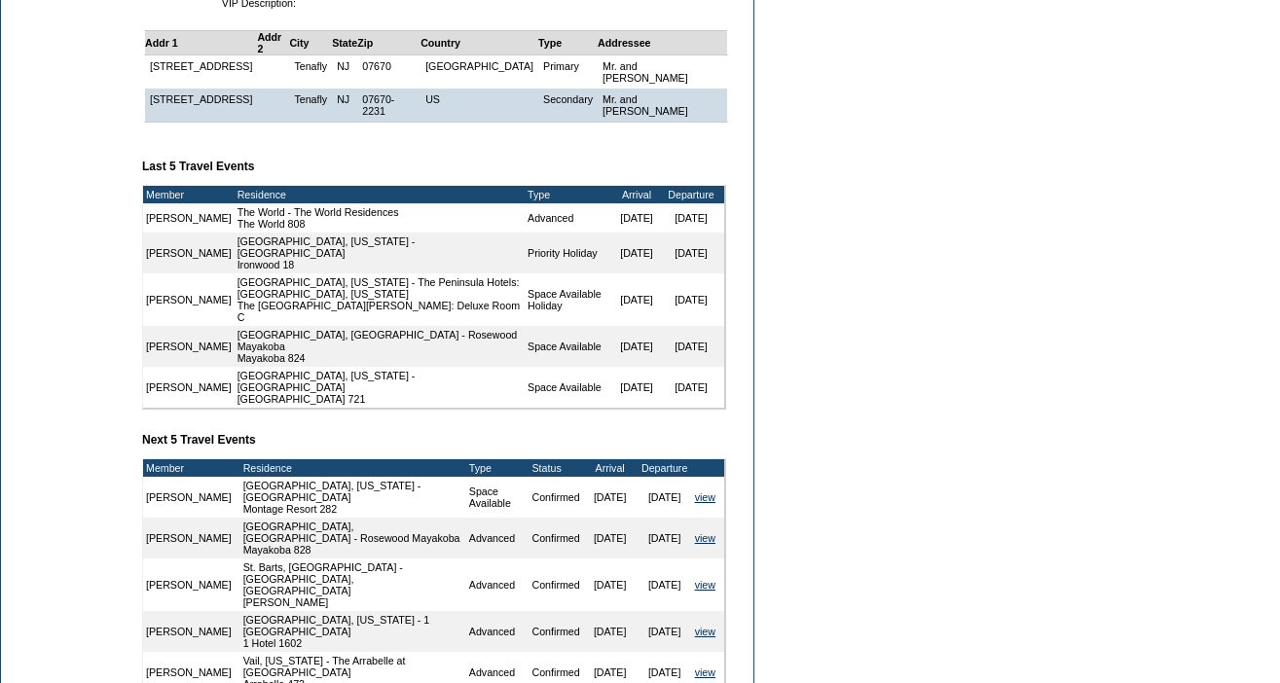
scroll to position [458, 0]
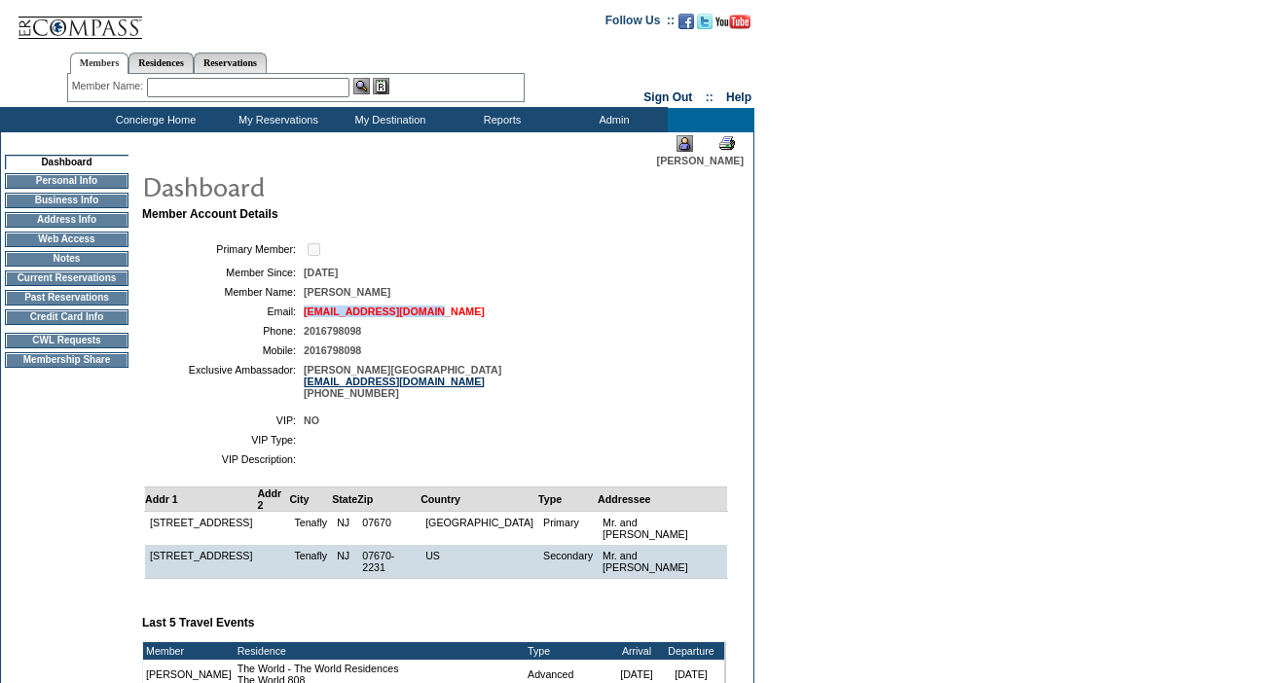
drag, startPoint x: 475, startPoint y: 318, endPoint x: 305, endPoint y: 316, distance: 170.4
click at [305, 316] on td "[EMAIL_ADDRESS][DOMAIN_NAME]" at bounding box center [511, 312] width 415 height 12
copy link "[EMAIL_ADDRESS][DOMAIN_NAME]"
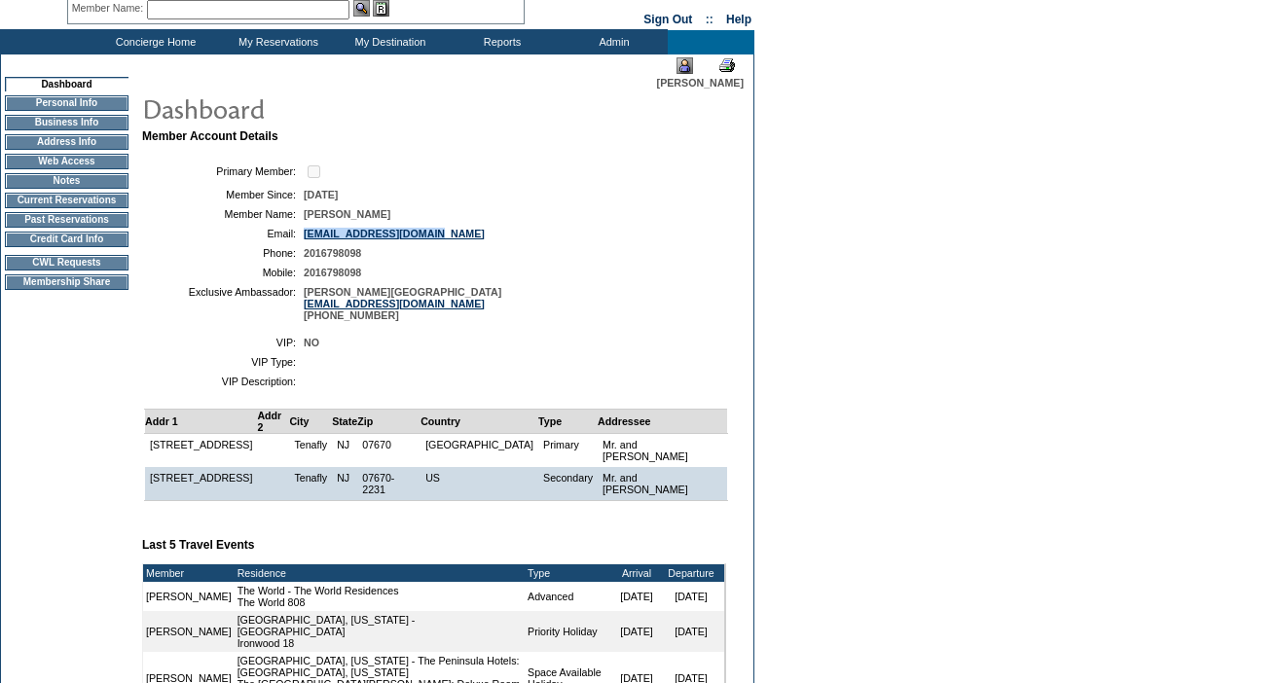
scroll to position [66, 0]
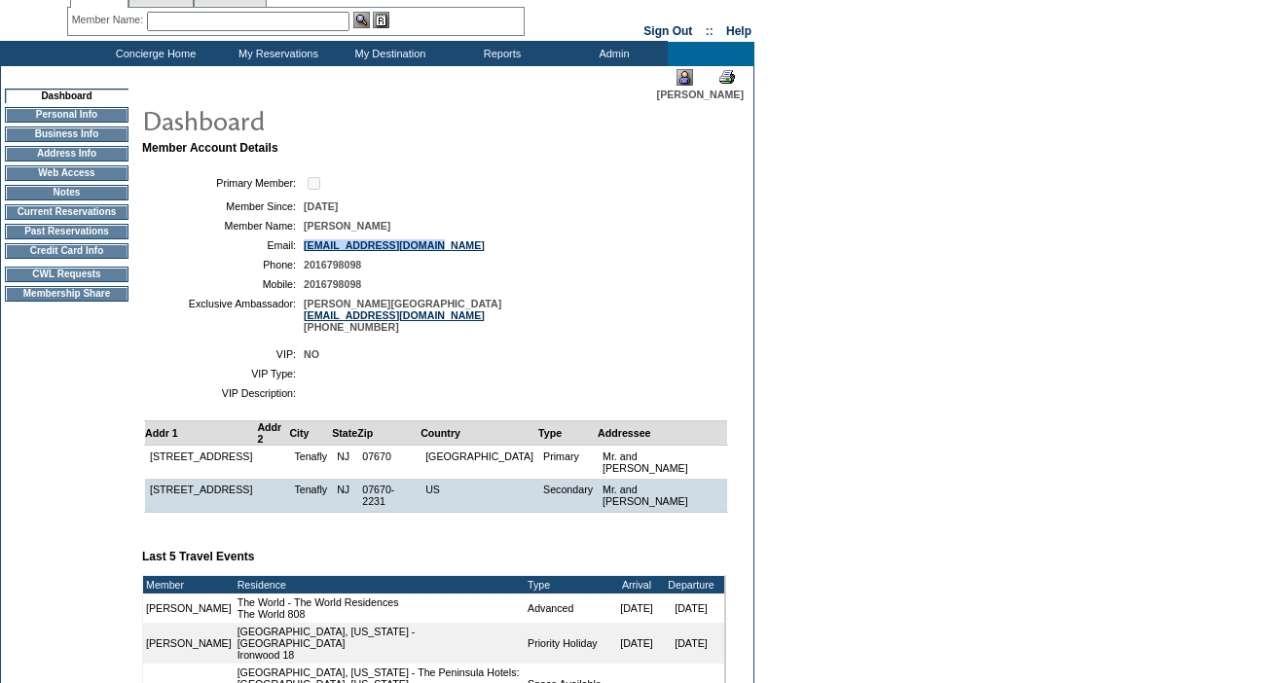
click at [522, 288] on td "2016798098" at bounding box center [511, 284] width 415 height 12
